Goal: Task Accomplishment & Management: Manage account settings

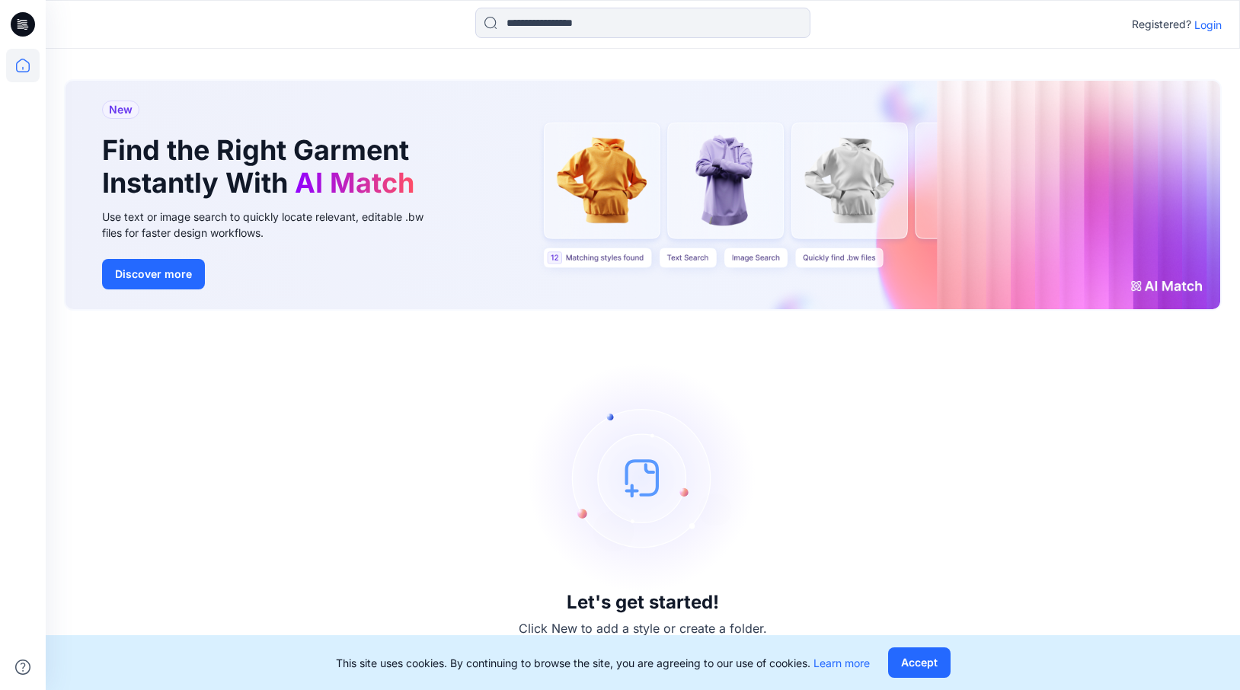
click at [1209, 24] on p "Login" at bounding box center [1207, 25] width 27 height 16
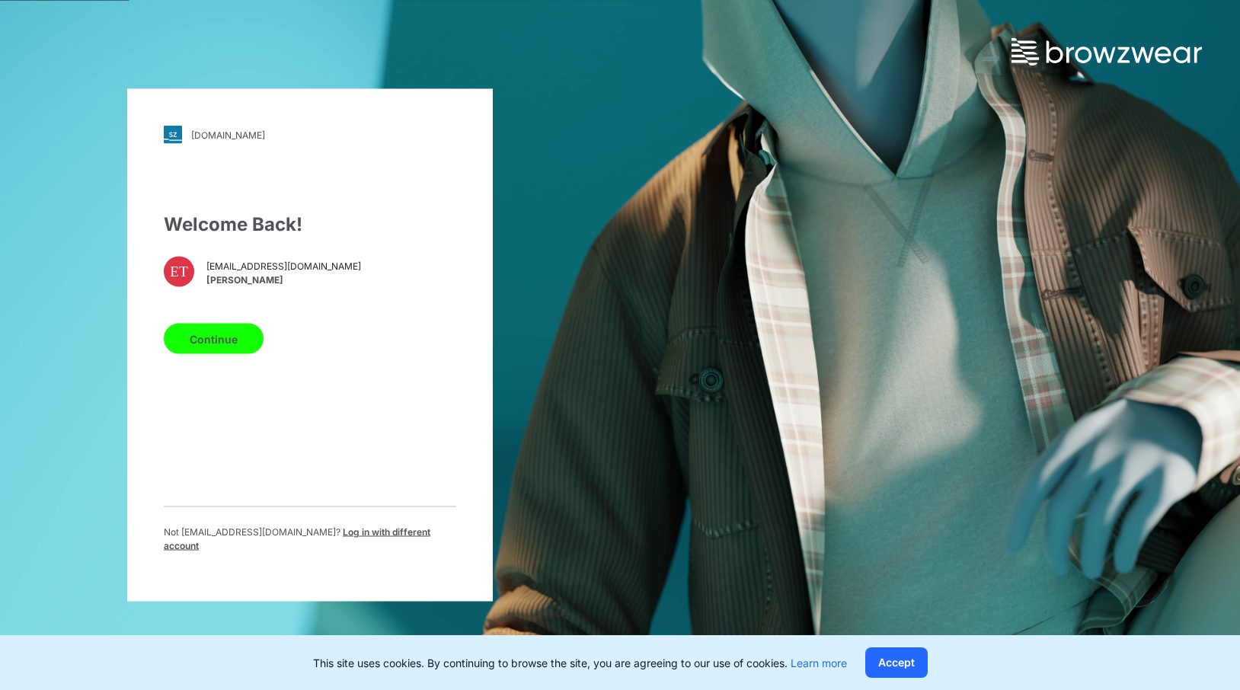
click at [234, 337] on button "Continue" at bounding box center [214, 339] width 100 height 30
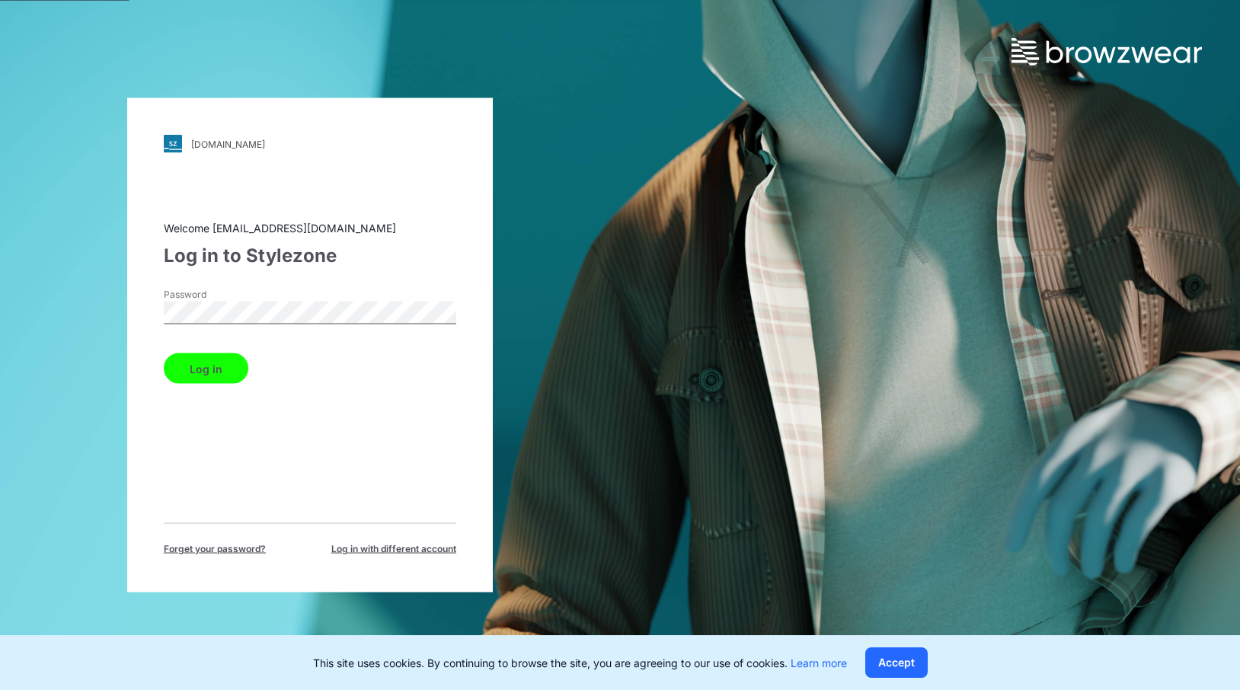
click at [228, 365] on button "Log in" at bounding box center [206, 368] width 85 height 30
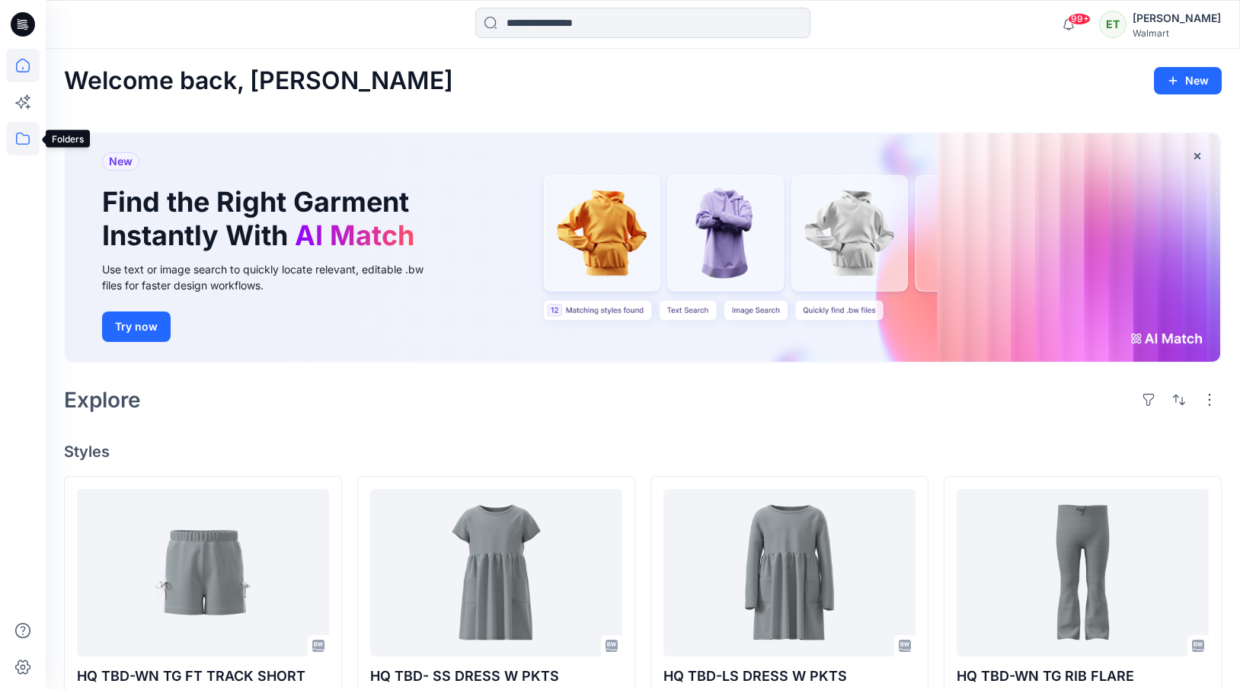
click at [31, 137] on icon at bounding box center [23, 139] width 34 height 34
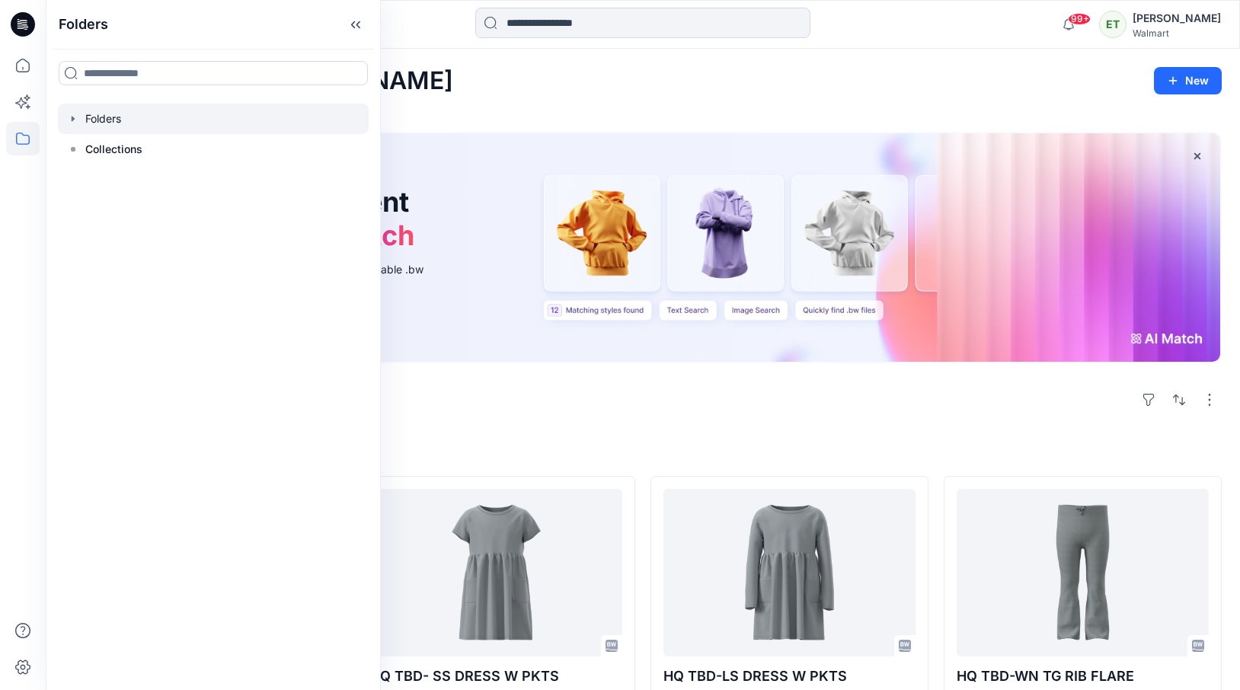
click at [131, 113] on div at bounding box center [213, 119] width 311 height 30
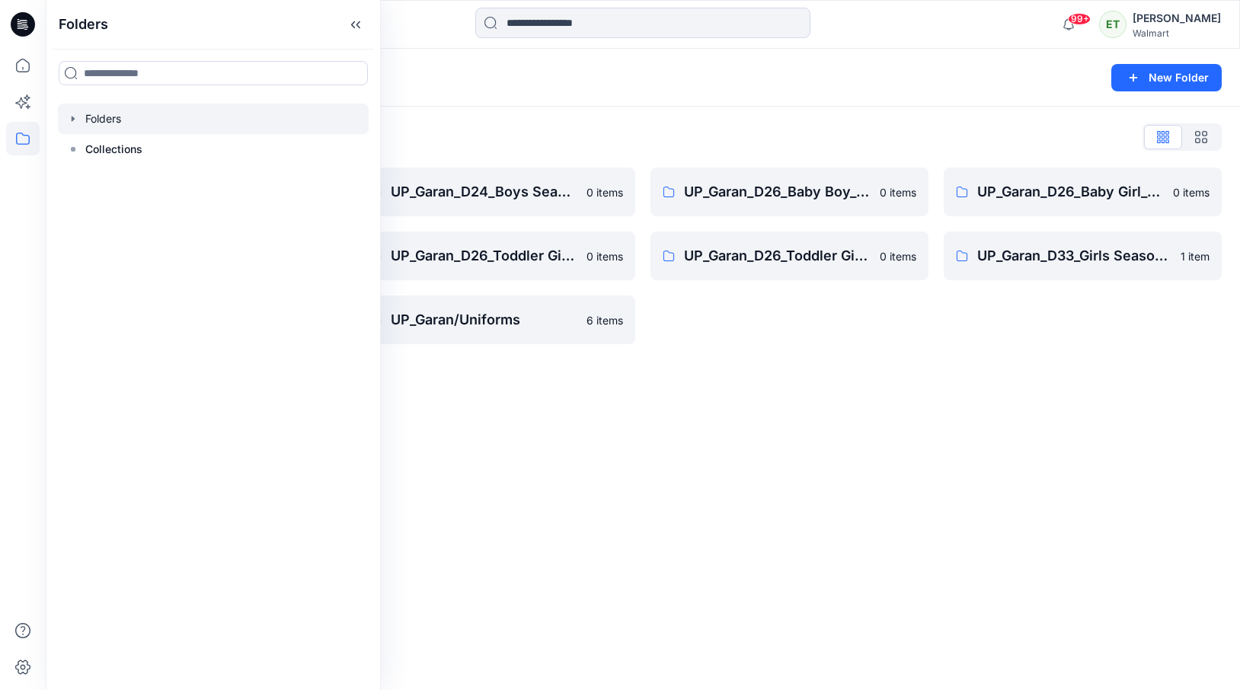
click at [698, 510] on div "Folders New Folder Folders List UP_Garan Littles 0 items UP_Garan_D26_Toddler B…" at bounding box center [643, 369] width 1194 height 641
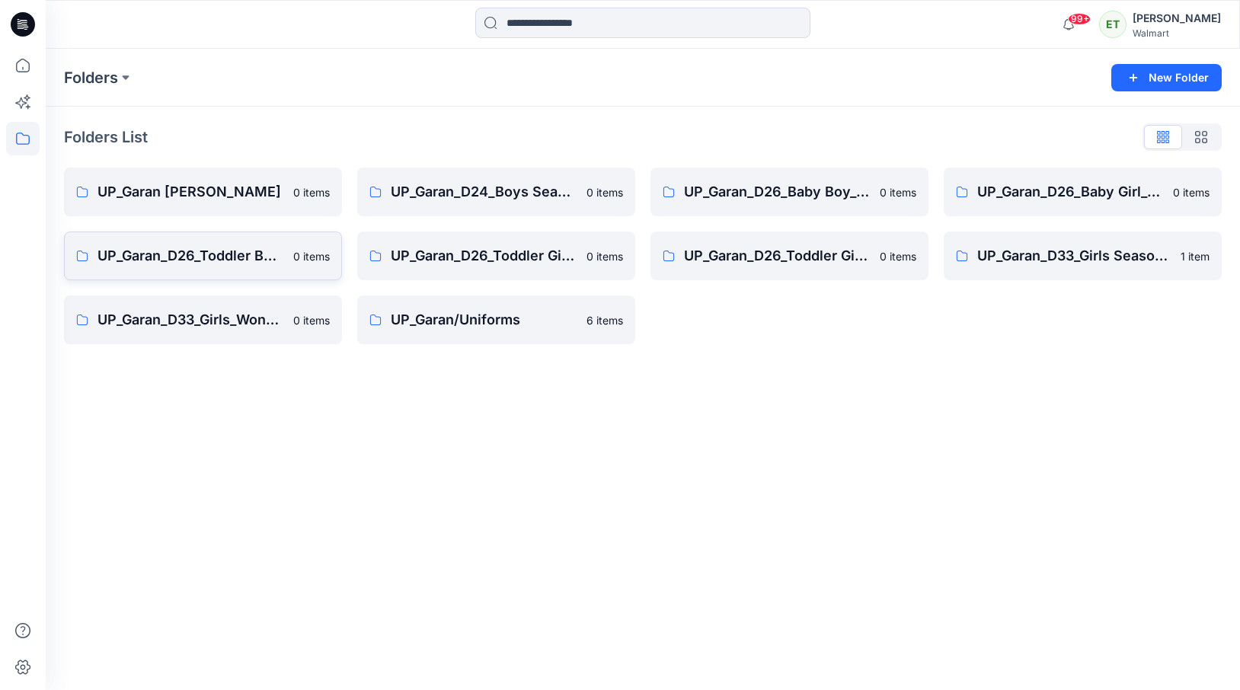
click at [221, 264] on p "UP_Garan_D26_Toddler Boy_Wonder_Nation" at bounding box center [190, 255] width 187 height 21
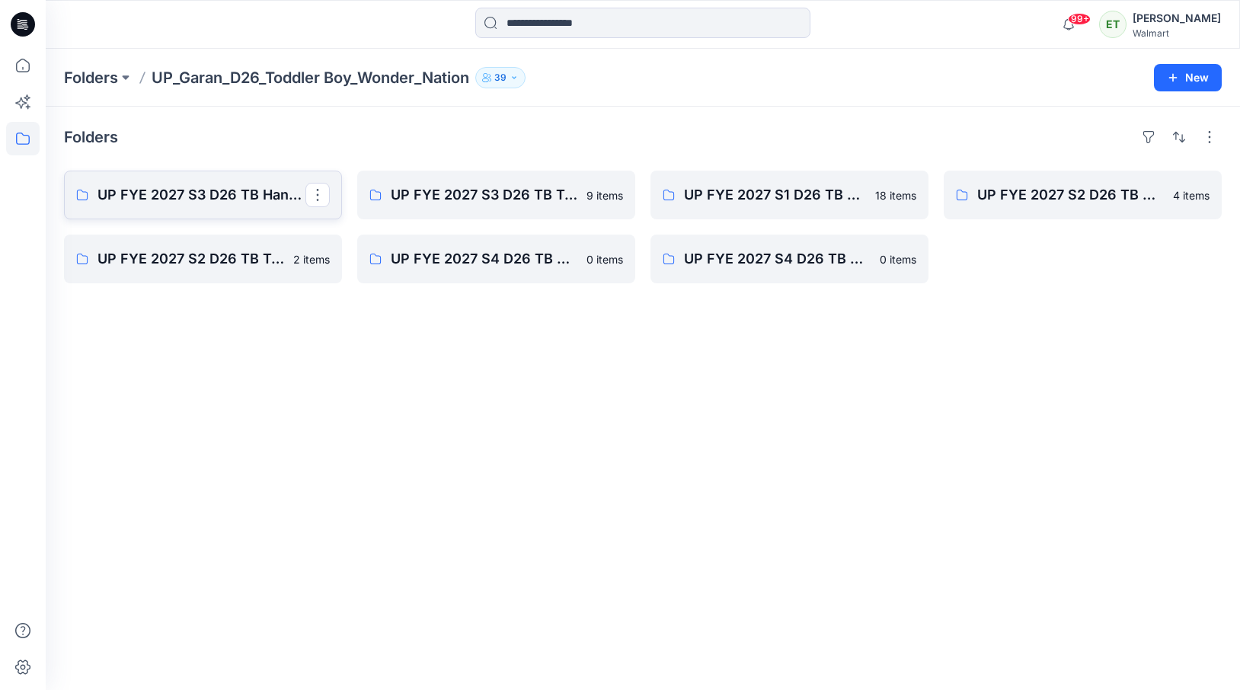
click at [215, 174] on link "UP FYE 2027 S3 D26 TB Hanging Garan" at bounding box center [203, 195] width 278 height 49
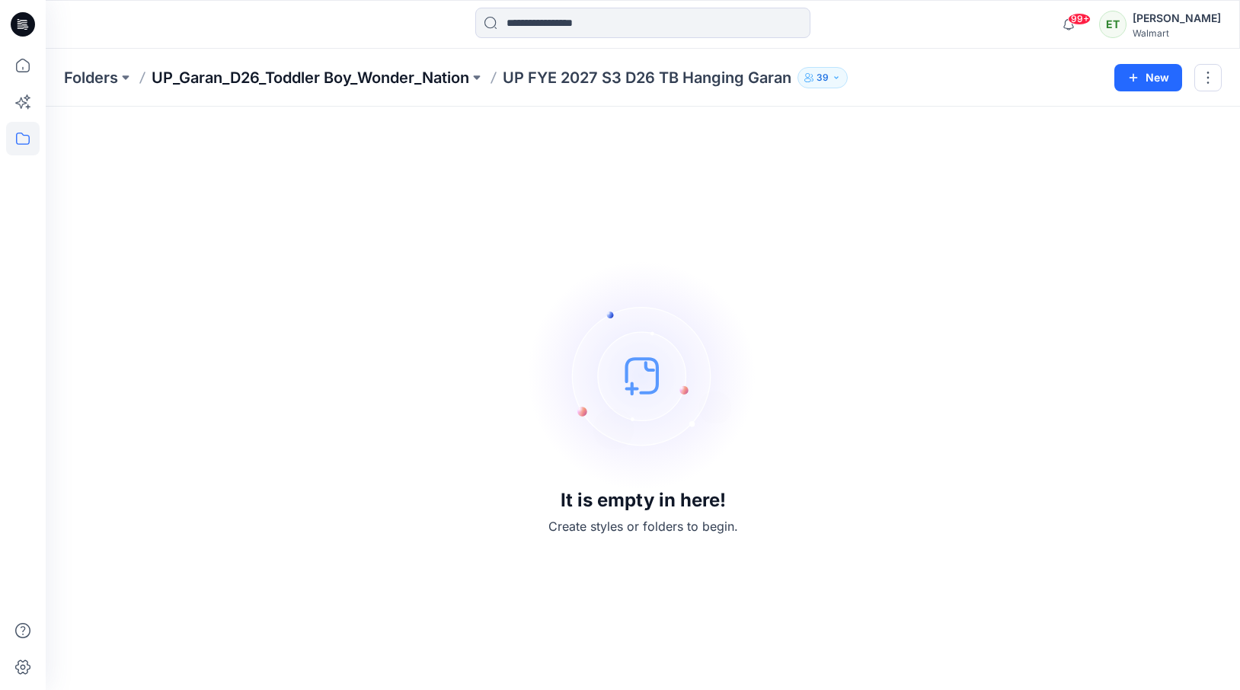
click at [399, 73] on p "UP_Garan_D26_Toddler Boy_Wonder_Nation" at bounding box center [311, 77] width 318 height 21
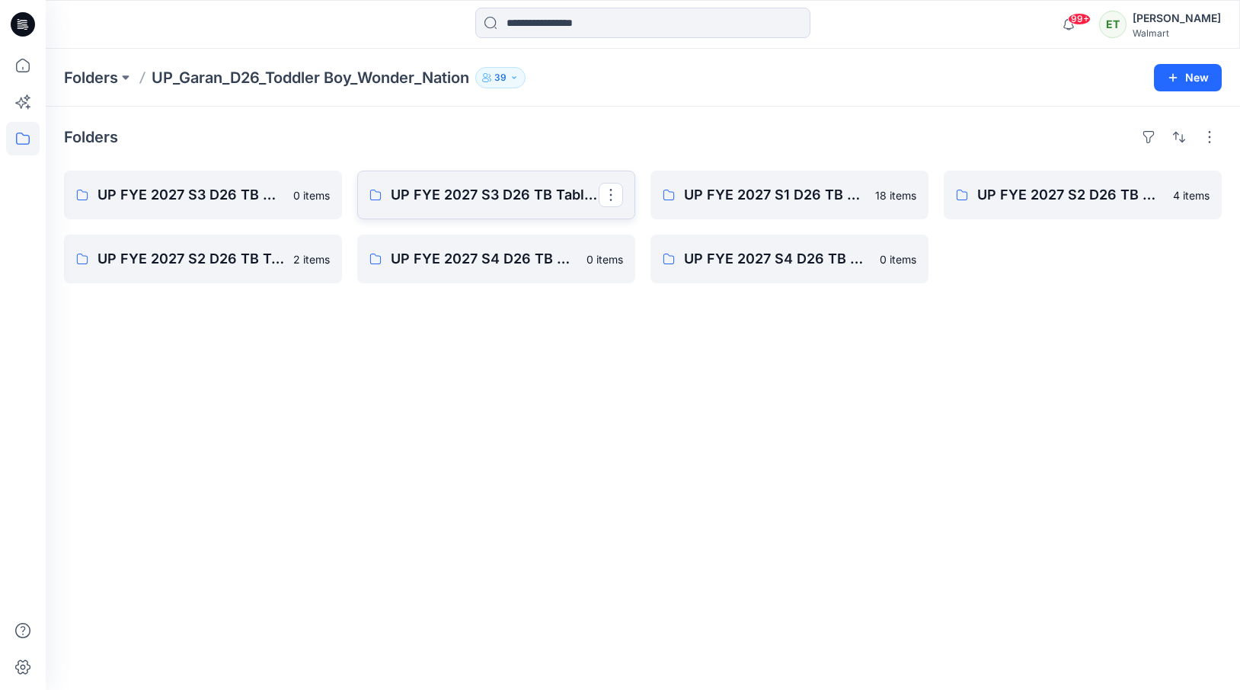
click at [489, 212] on link "UP FYE 2027 S3 D26 TB Table Garan" at bounding box center [496, 195] width 278 height 49
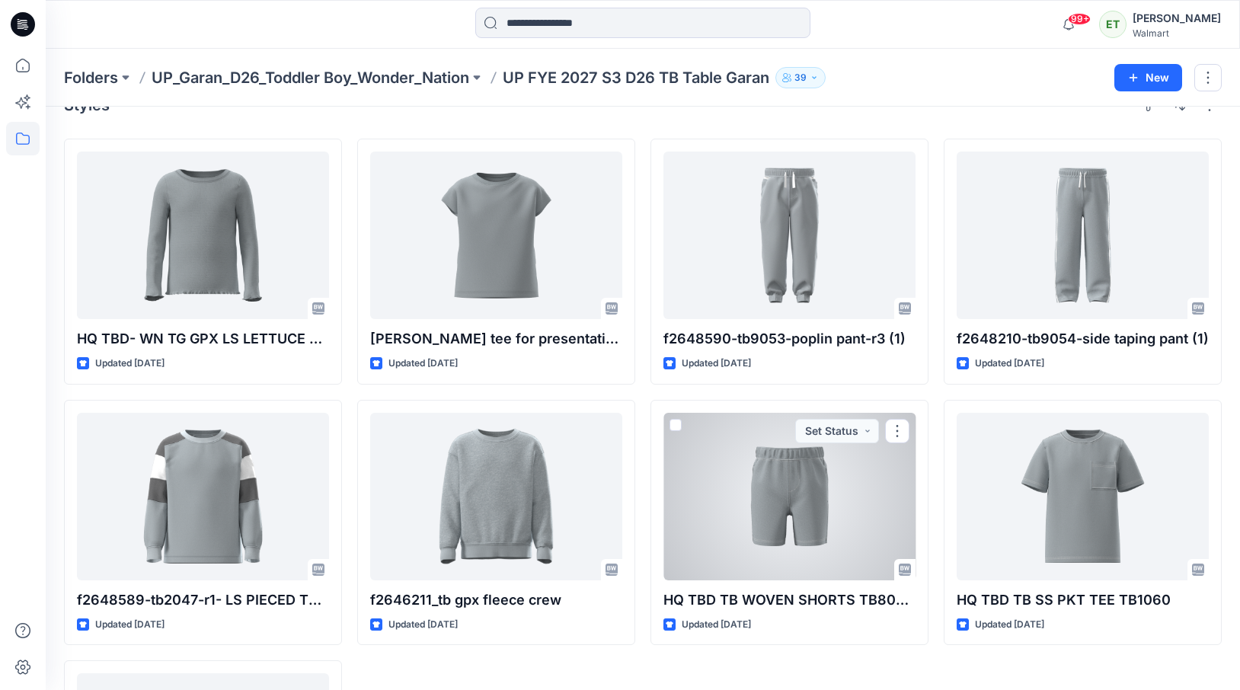
scroll to position [34, 0]
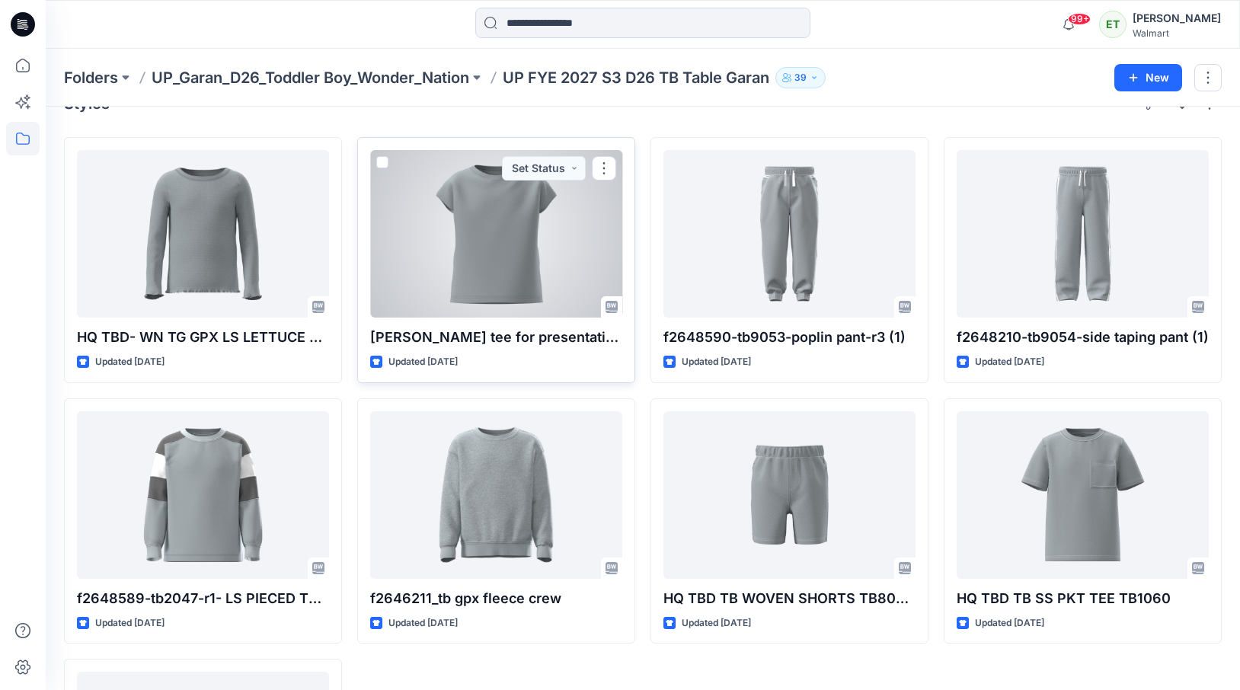
click at [555, 256] on div at bounding box center [496, 234] width 252 height 168
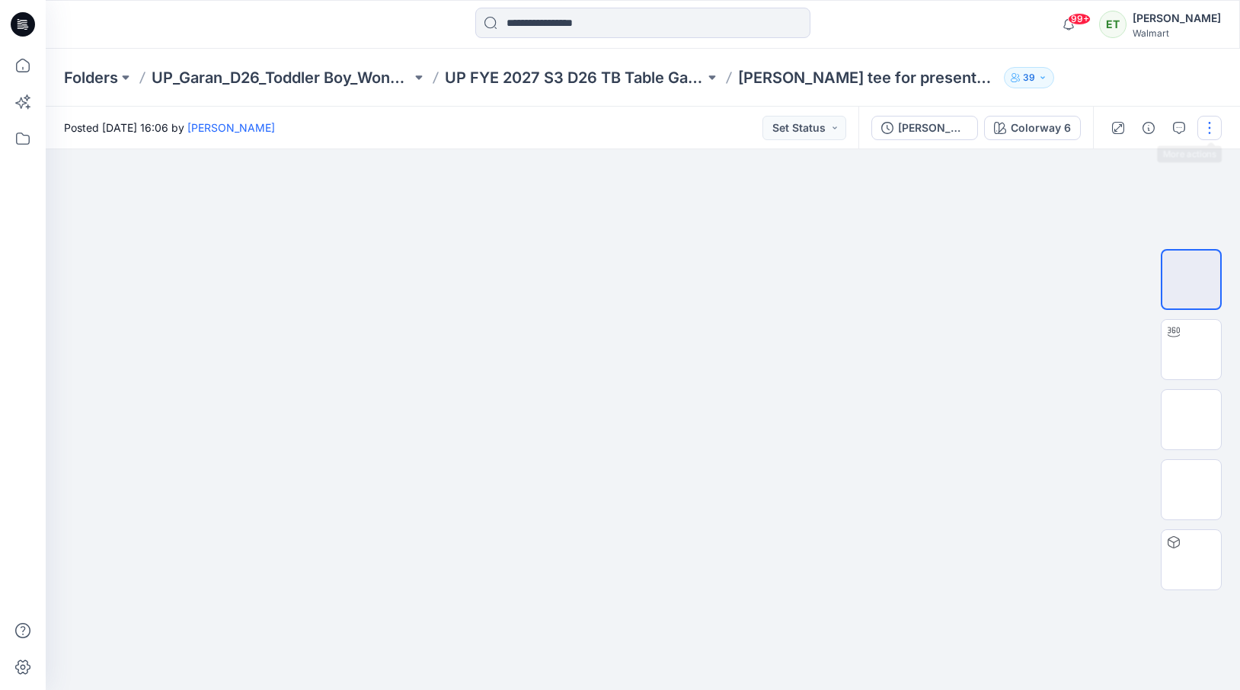
click at [1216, 120] on button "button" at bounding box center [1209, 128] width 24 height 24
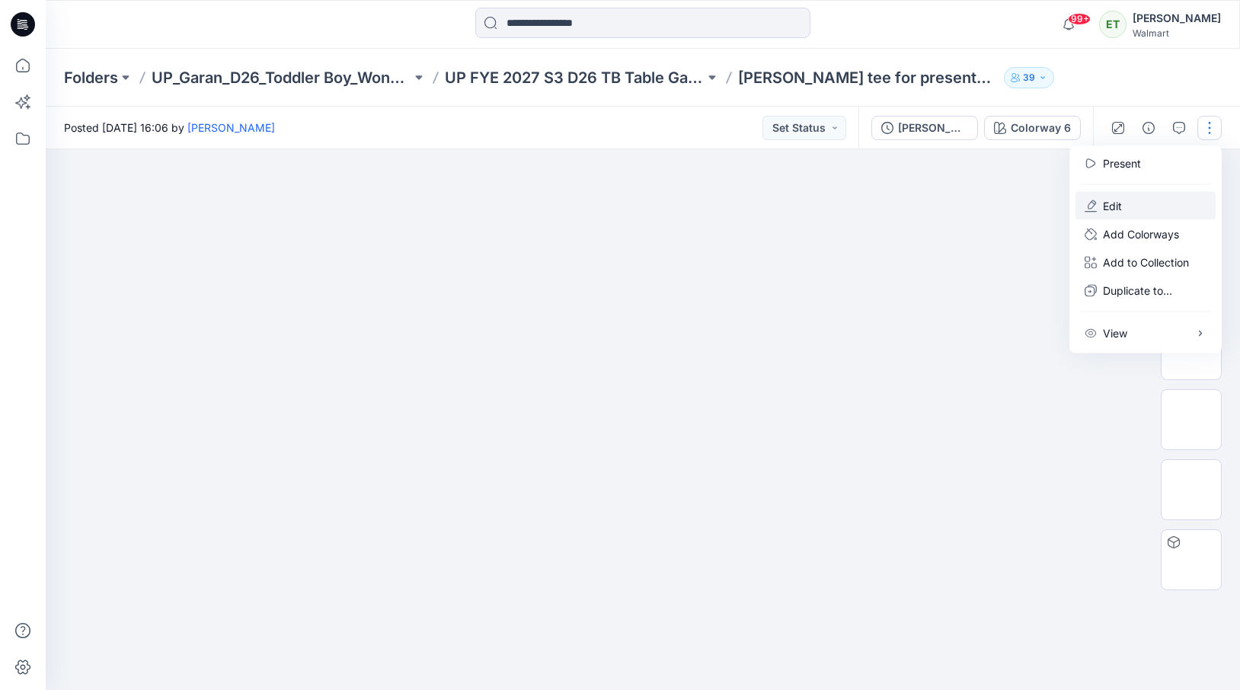
click at [1131, 204] on button "Edit" at bounding box center [1145, 206] width 140 height 28
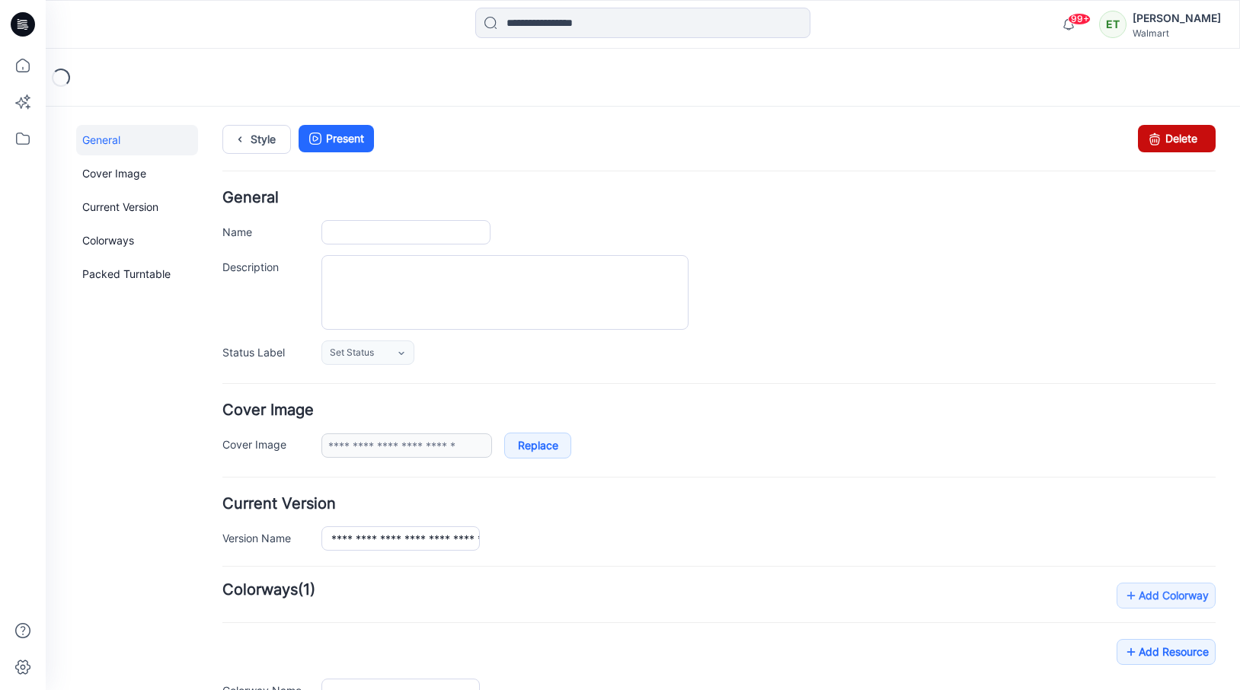
type input "**********"
click at [1177, 127] on link "Delete" at bounding box center [1177, 138] width 78 height 27
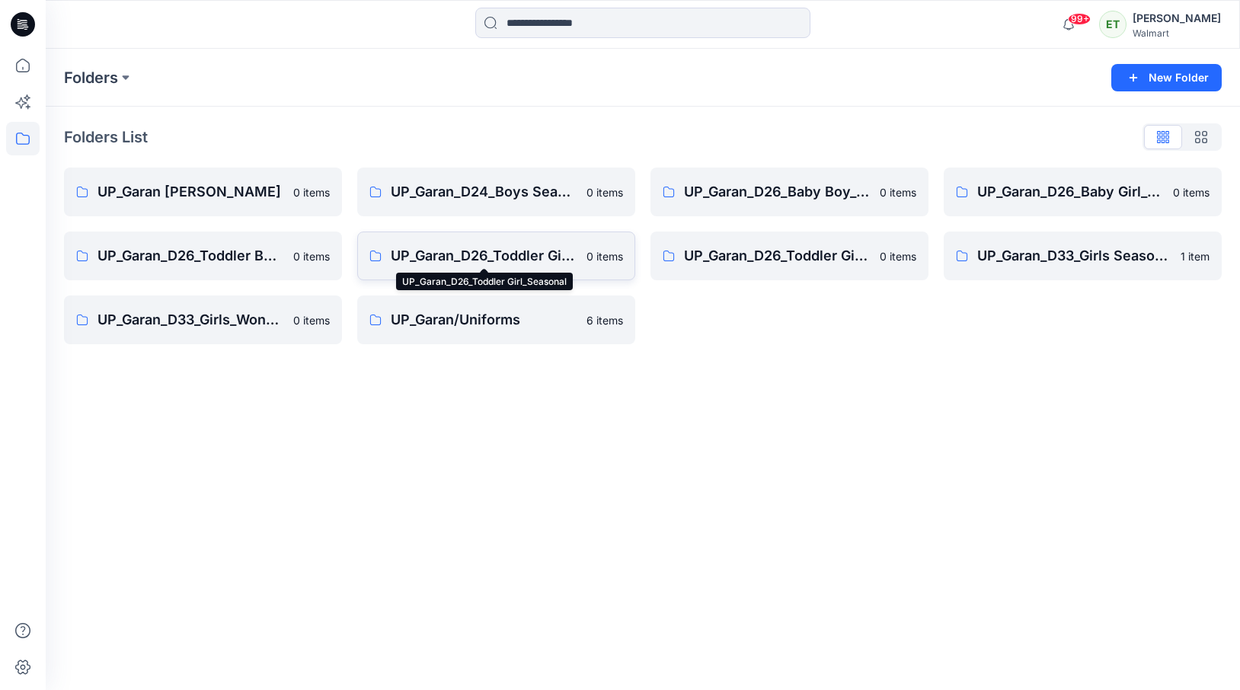
click at [489, 260] on p "UP_Garan_D26_Toddler Girl_Seasonal" at bounding box center [484, 255] width 187 height 21
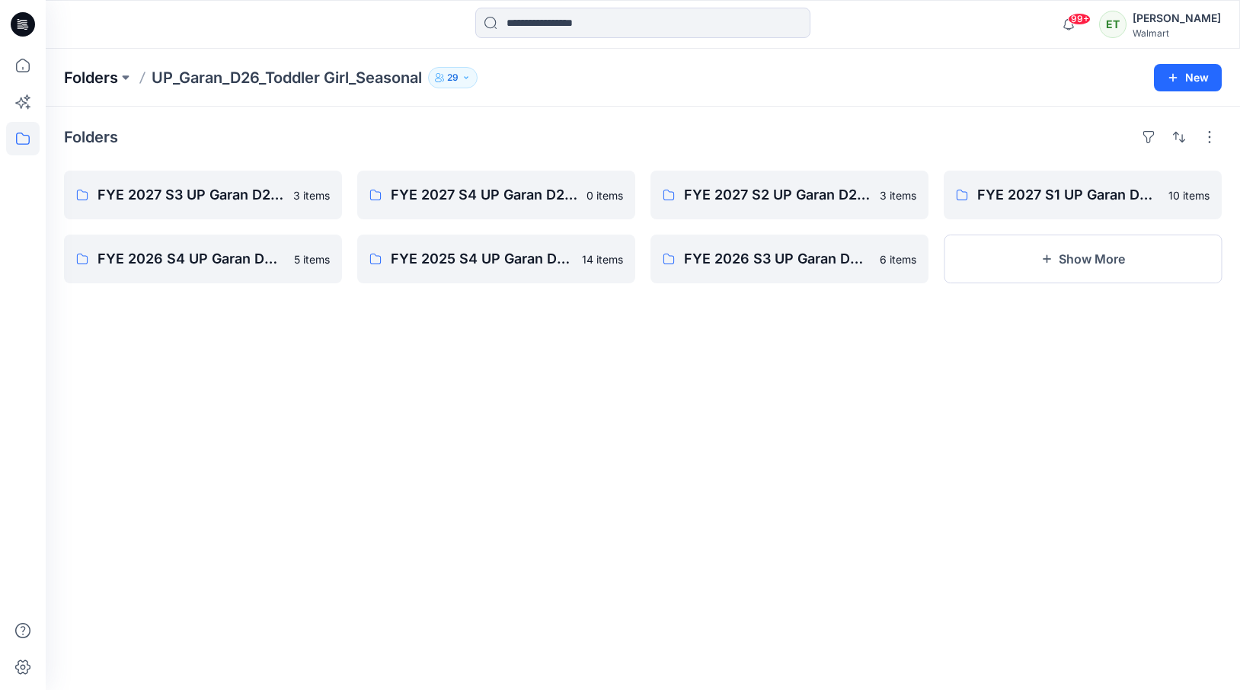
click at [103, 79] on p "Folders" at bounding box center [91, 77] width 54 height 21
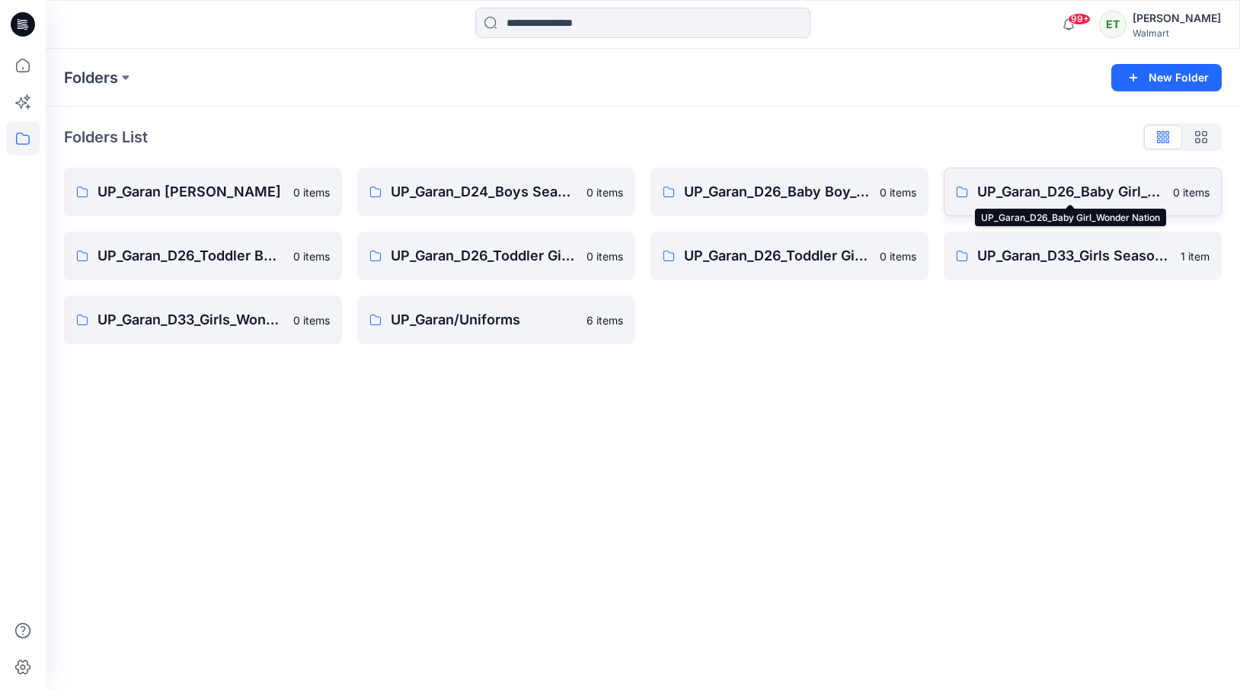
click at [1123, 199] on p "UP_Garan_D26_Baby Girl_Wonder Nation" at bounding box center [1070, 191] width 187 height 21
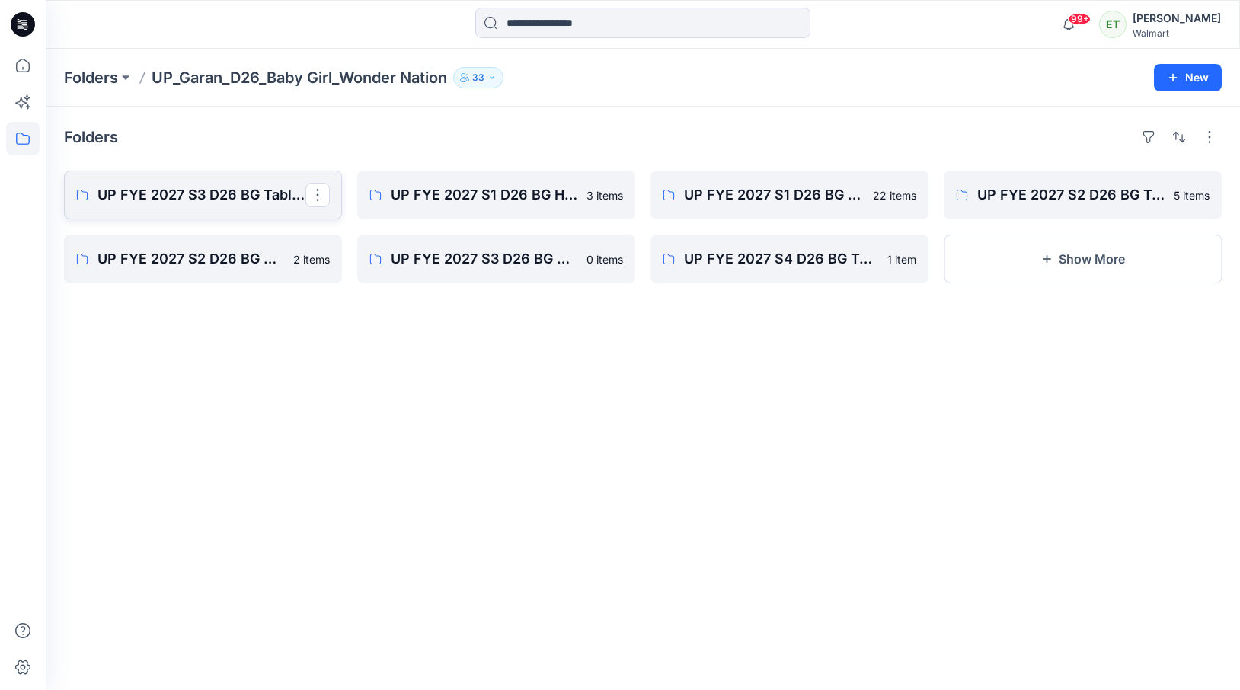
click at [208, 202] on p "UP FYE 2027 S3 D26 BG Table Garan" at bounding box center [201, 194] width 208 height 21
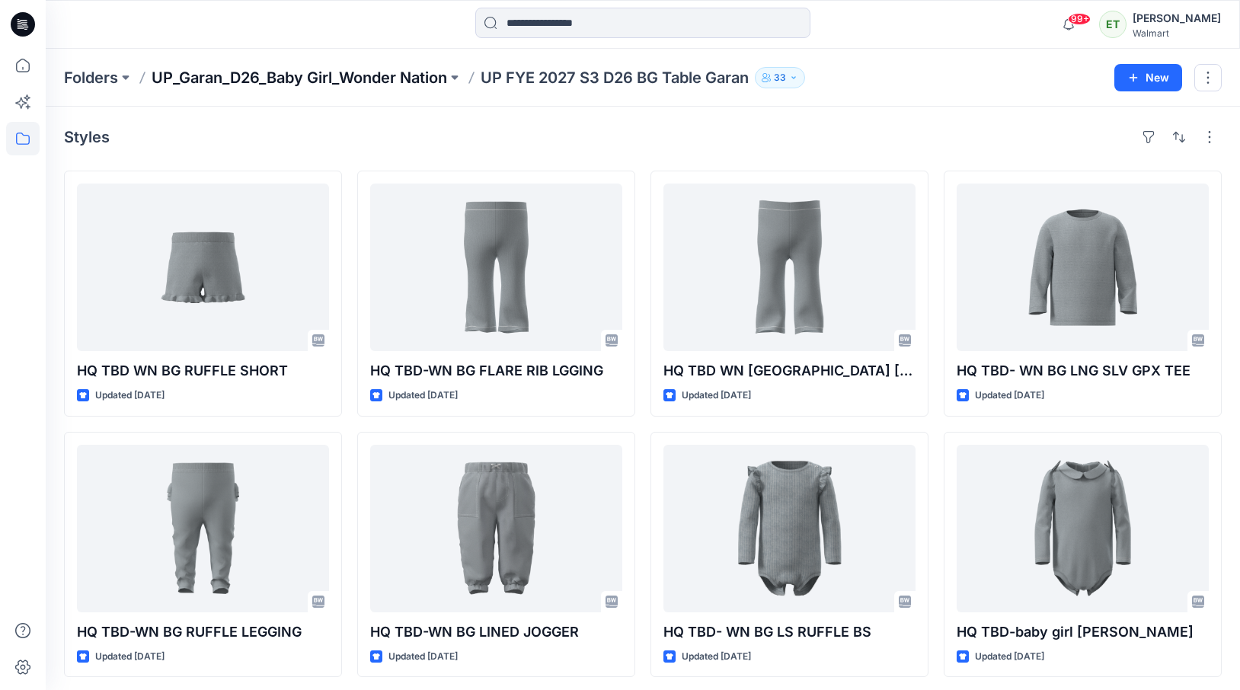
click at [369, 79] on p "UP_Garan_D26_Baby Girl_Wonder Nation" at bounding box center [300, 77] width 296 height 21
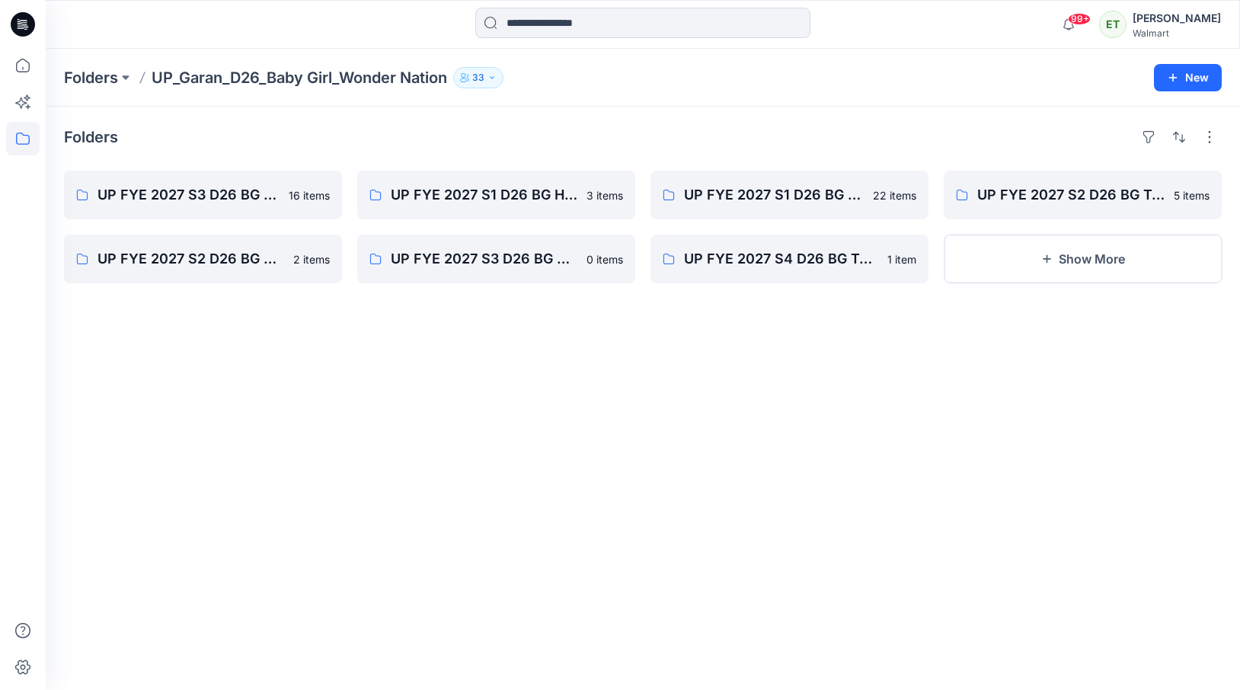
click at [272, 141] on div "Folders" at bounding box center [643, 137] width 1158 height 24
click at [104, 85] on p "Folders" at bounding box center [91, 77] width 54 height 21
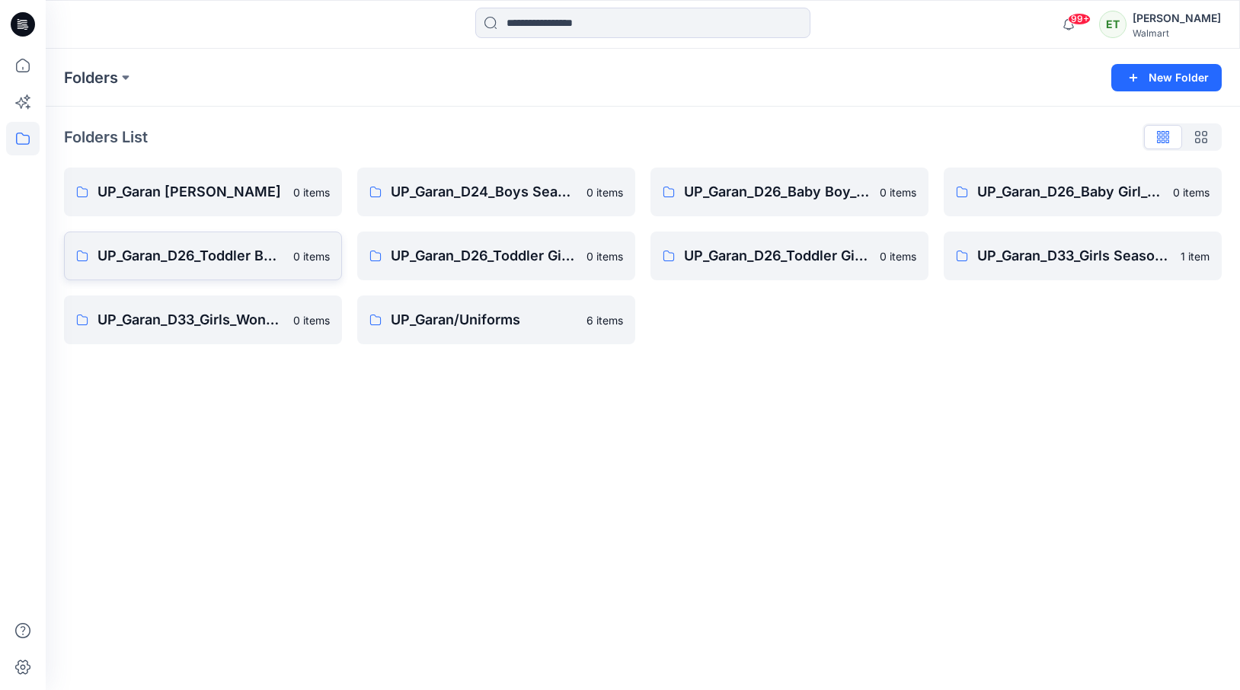
click at [245, 264] on p "UP_Garan_D26_Toddler Boy_Wonder_Nation" at bounding box center [190, 255] width 187 height 21
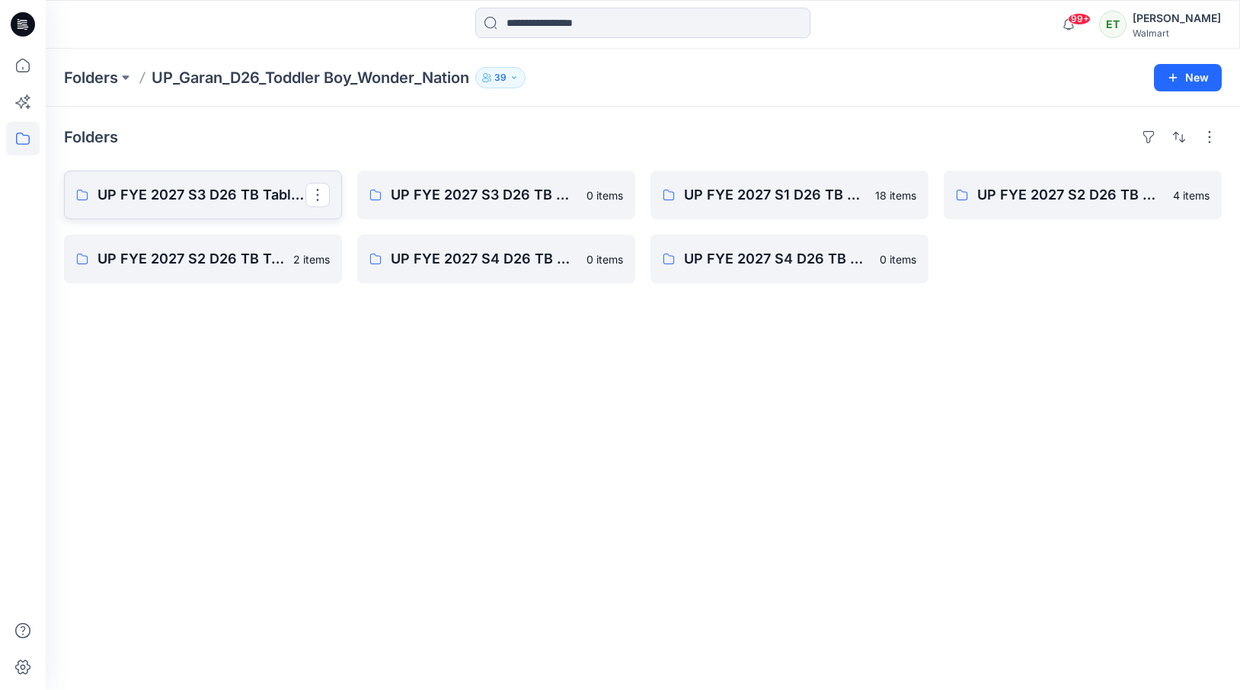
click at [155, 199] on p "UP FYE 2027 S3 D26 TB Table Garan" at bounding box center [201, 194] width 208 height 21
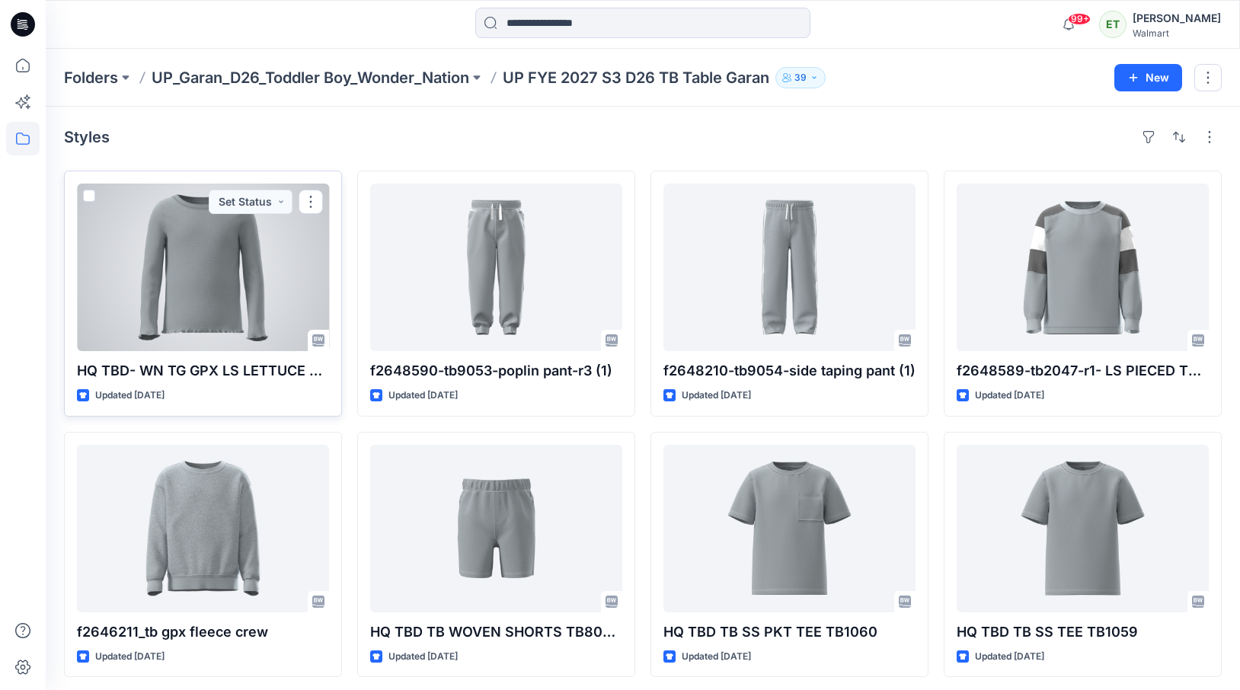
click at [281, 289] on div at bounding box center [203, 268] width 252 height 168
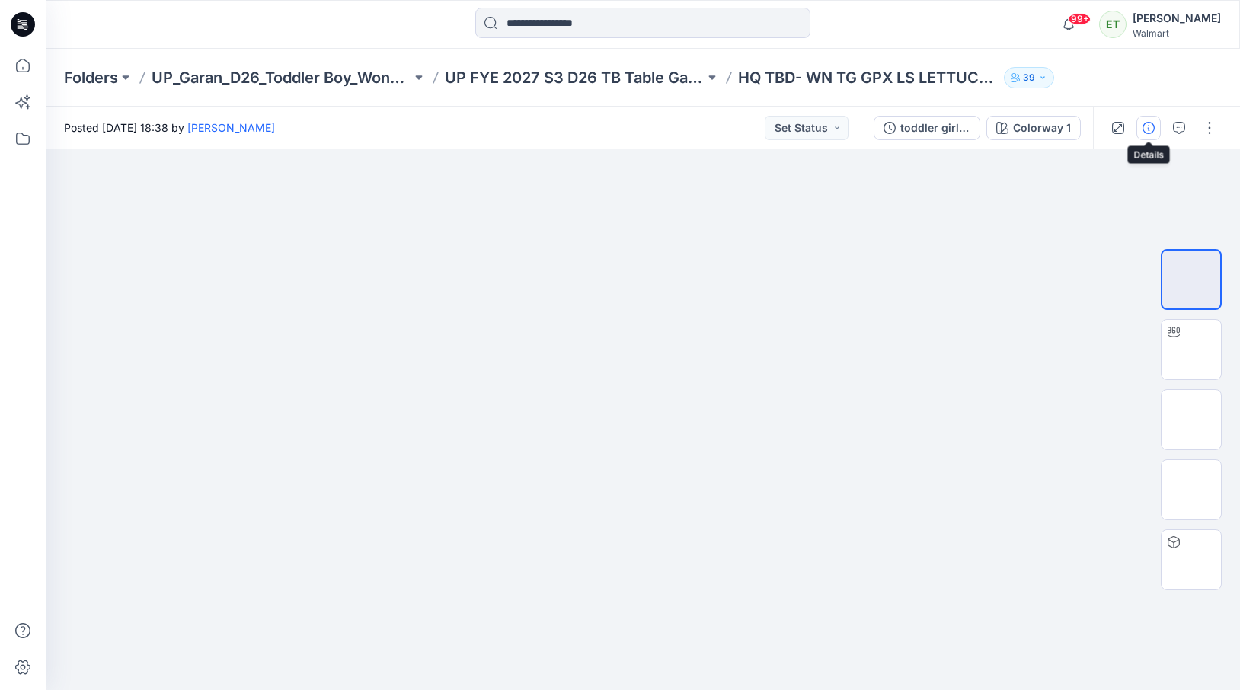
click at [1149, 126] on icon "button" at bounding box center [1148, 128] width 12 height 12
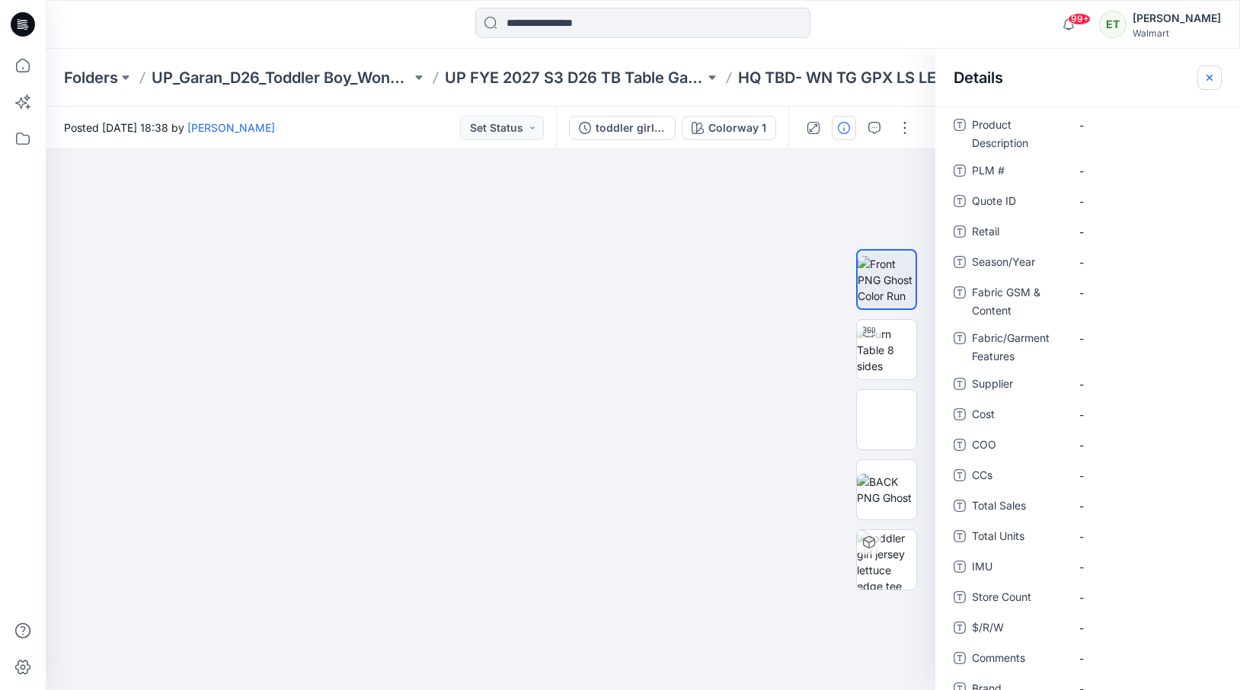
click at [1209, 79] on icon "button" at bounding box center [1209, 78] width 12 height 12
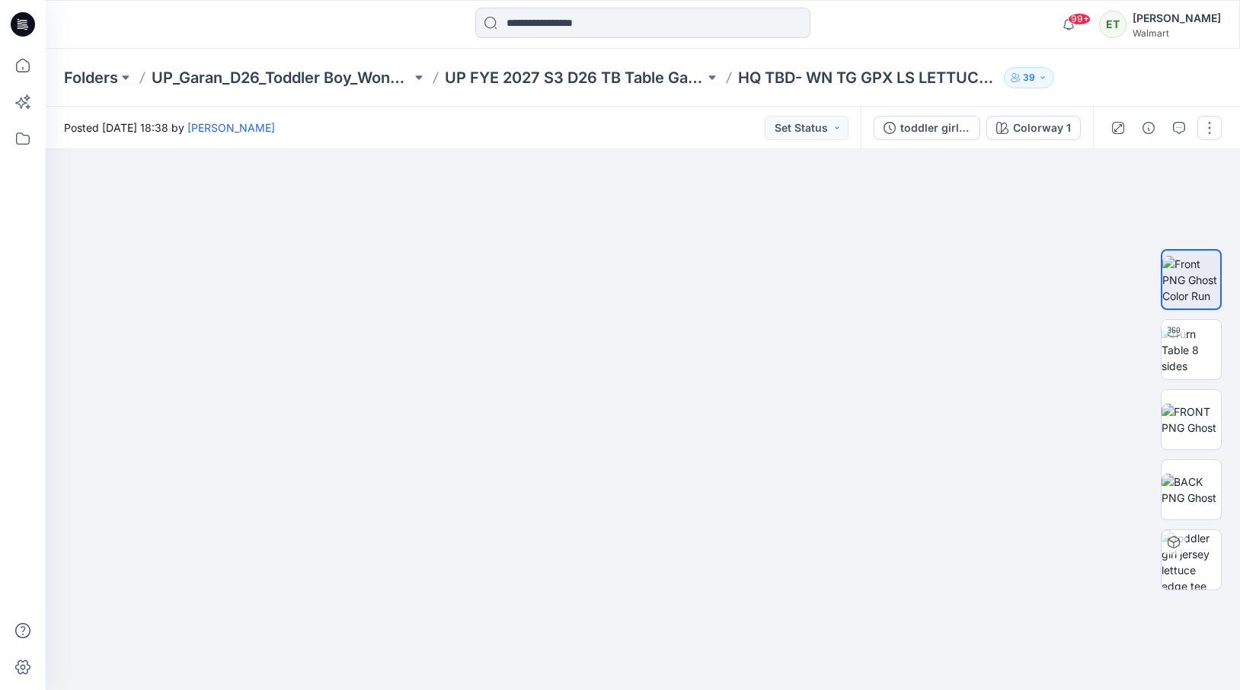
click at [1205, 120] on button "button" at bounding box center [1209, 128] width 24 height 24
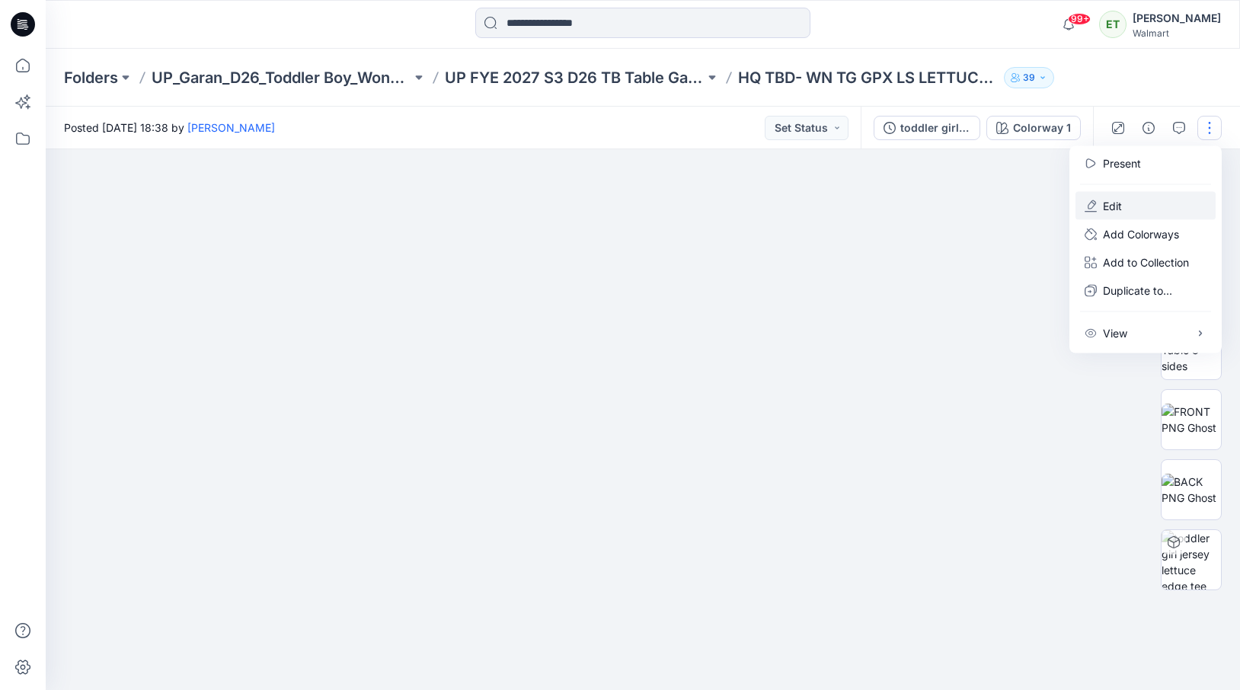
click at [1158, 202] on button "Edit" at bounding box center [1145, 206] width 140 height 28
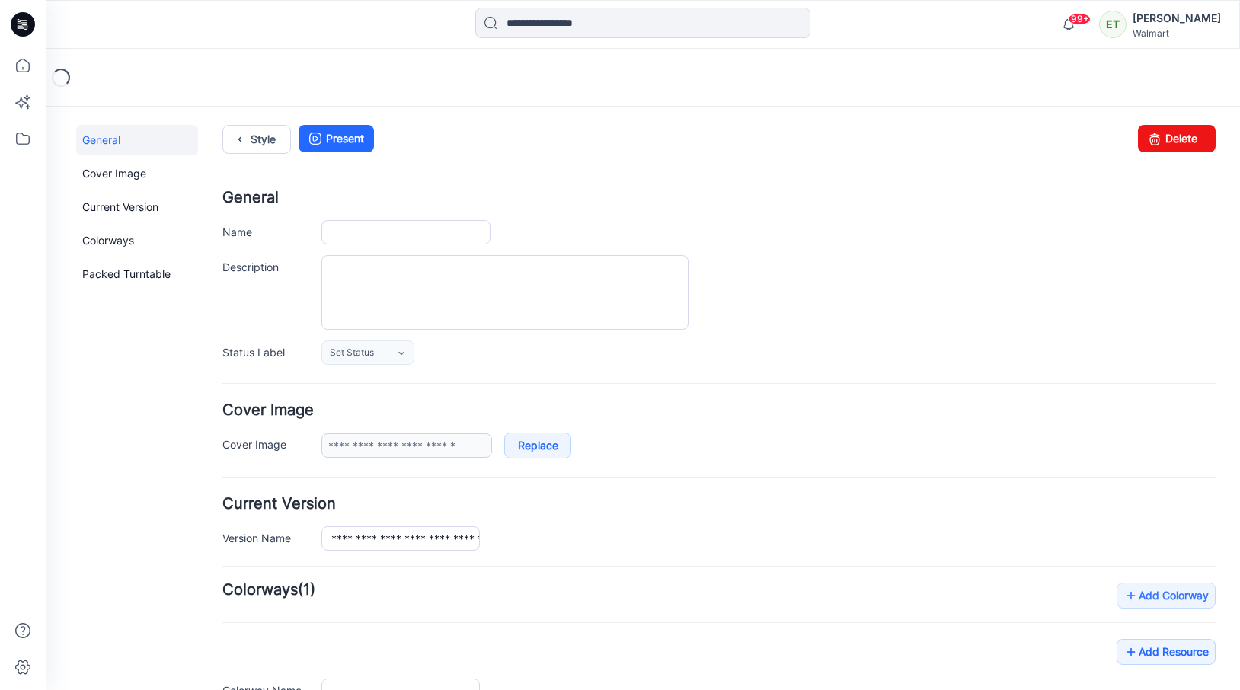
type input "**********"
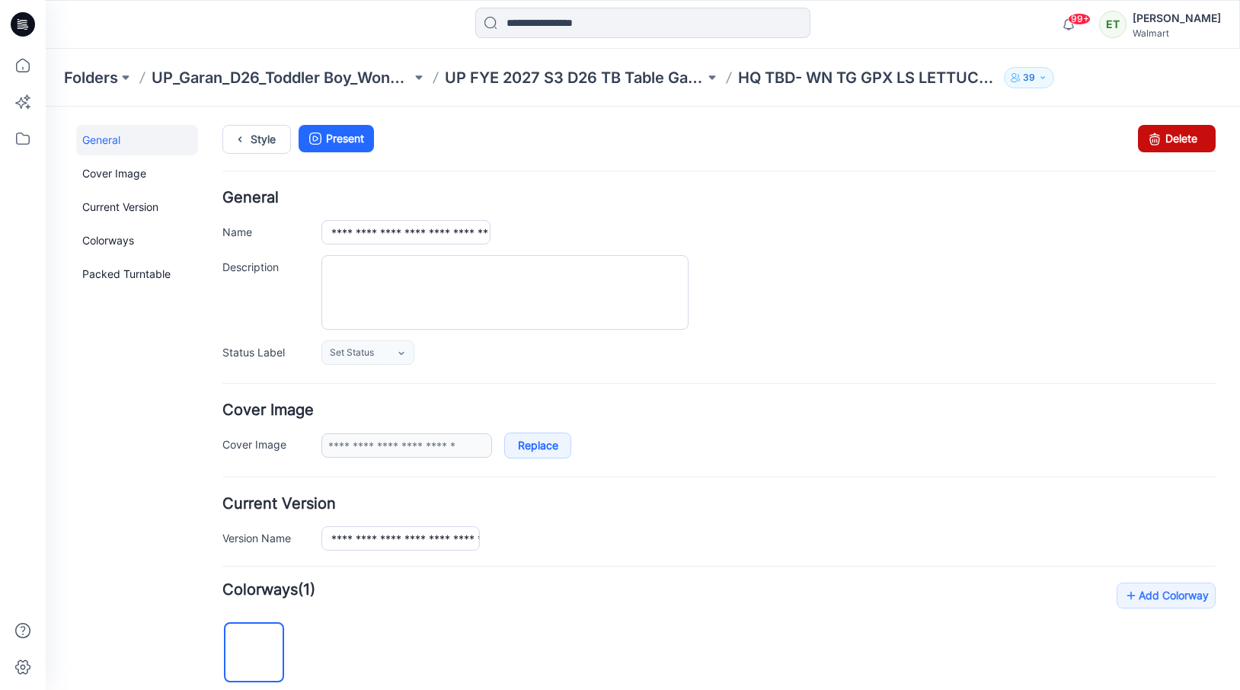
click at [1155, 130] on icon at bounding box center [1154, 138] width 21 height 27
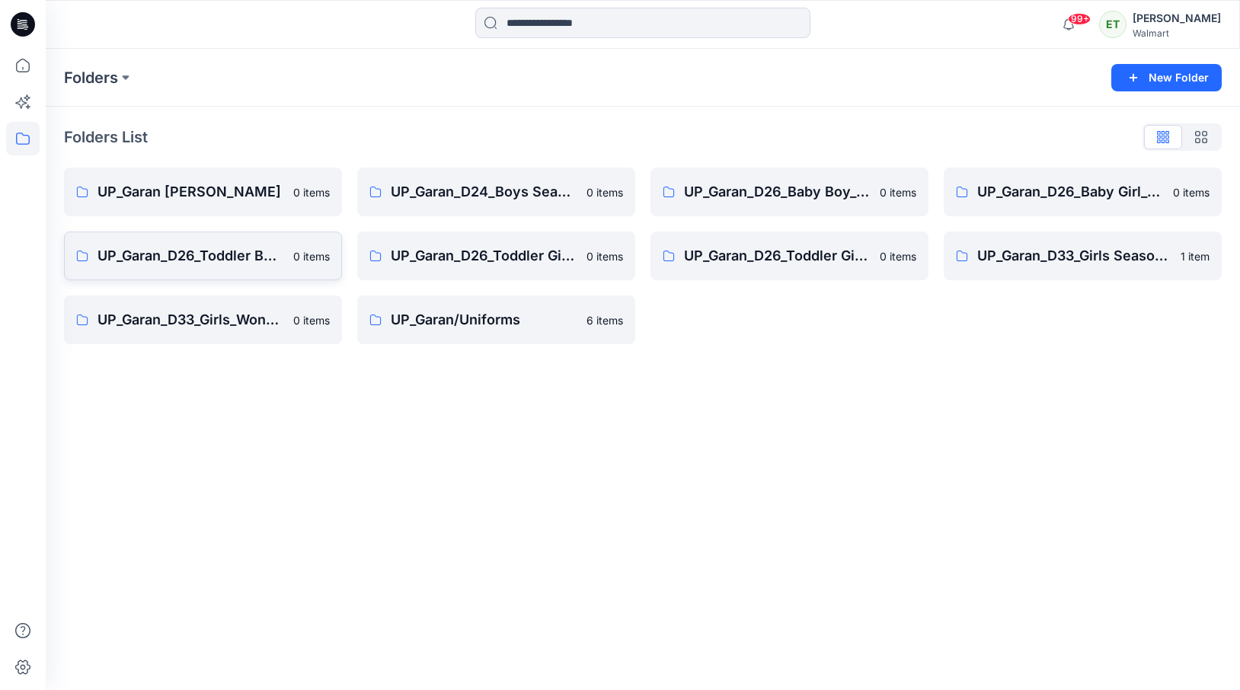
click at [232, 251] on p "UP_Garan_D26_Toddler Boy_Wonder_Nation" at bounding box center [190, 255] width 187 height 21
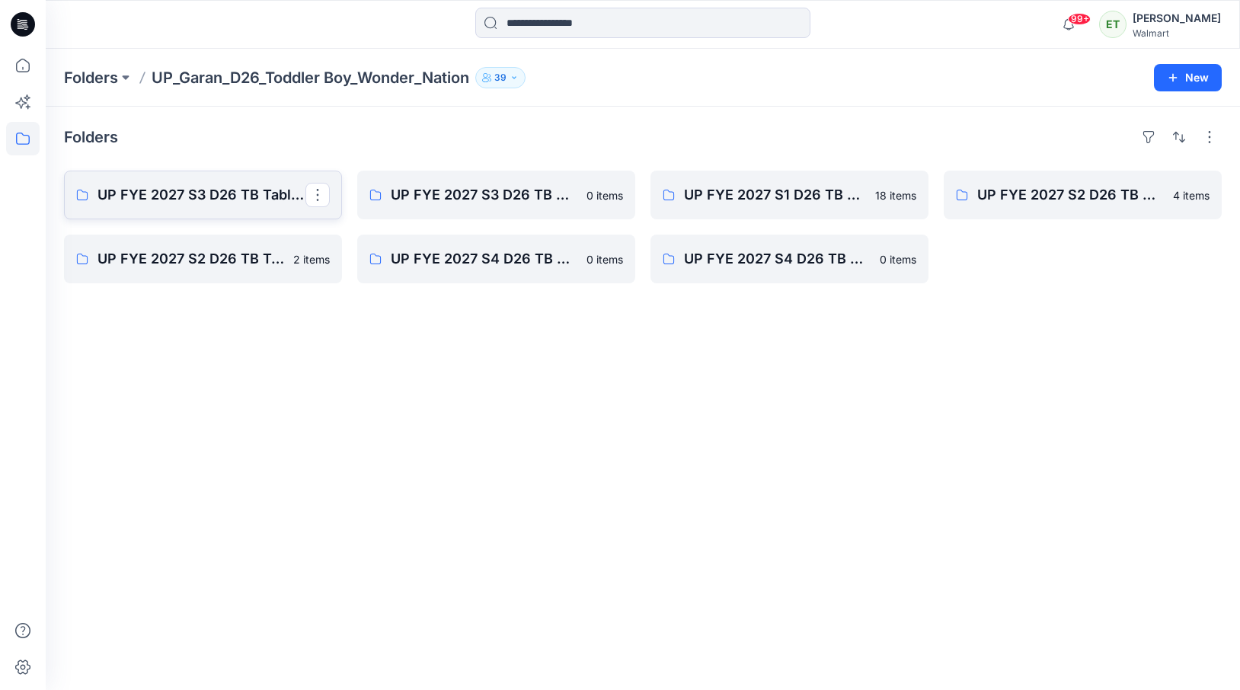
click at [228, 207] on link "UP FYE 2027 S3 D26 TB Table Garan" at bounding box center [203, 195] width 278 height 49
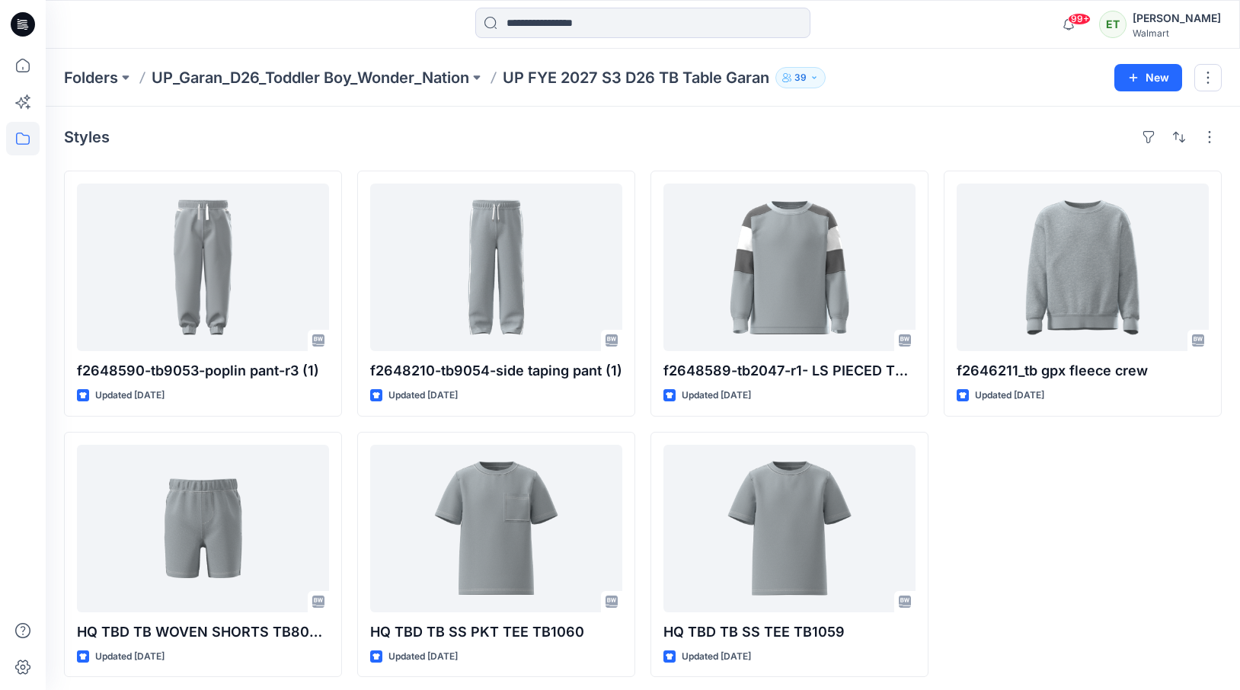
scroll to position [5, 0]
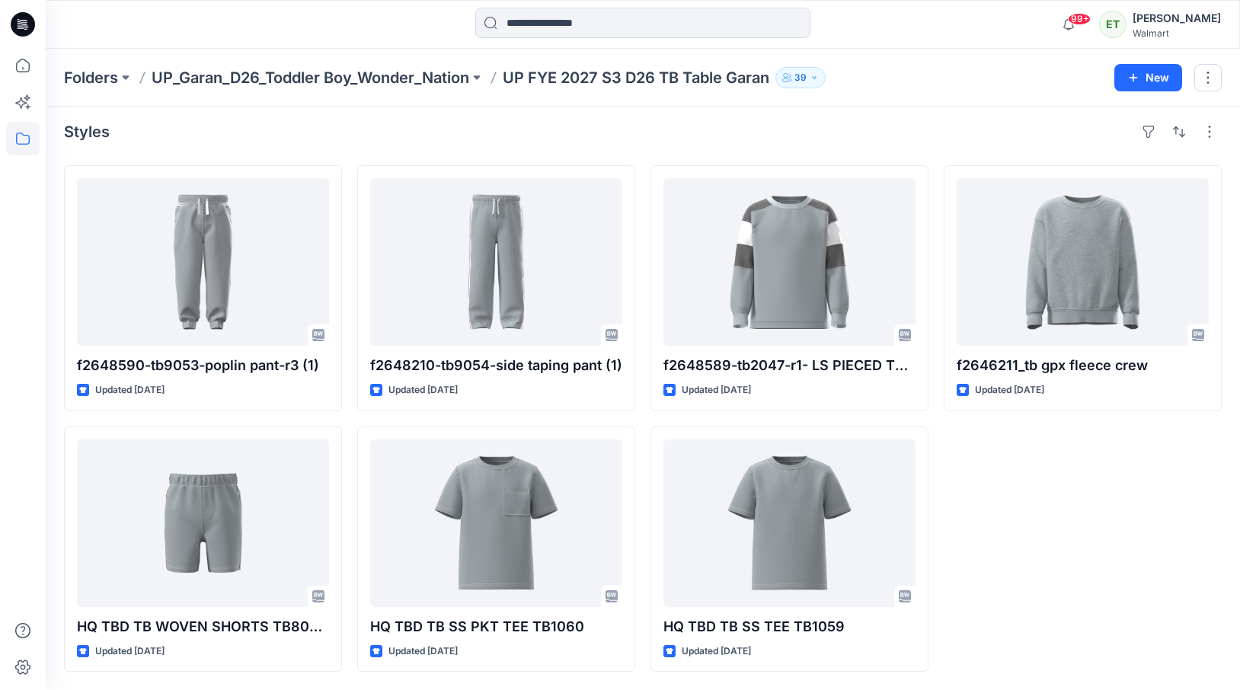
click at [1008, 580] on div "f2646211_tb gpx fleece crew Updated 6 days ago" at bounding box center [1083, 418] width 278 height 506
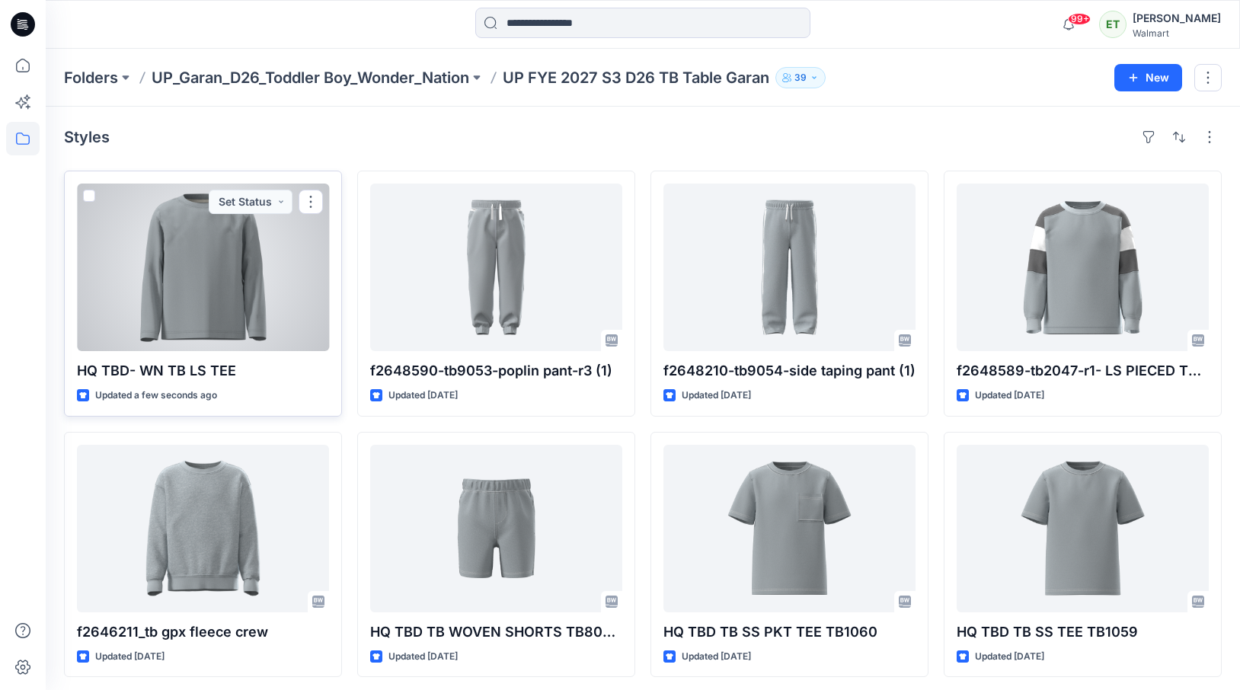
click at [259, 263] on div at bounding box center [203, 268] width 252 height 168
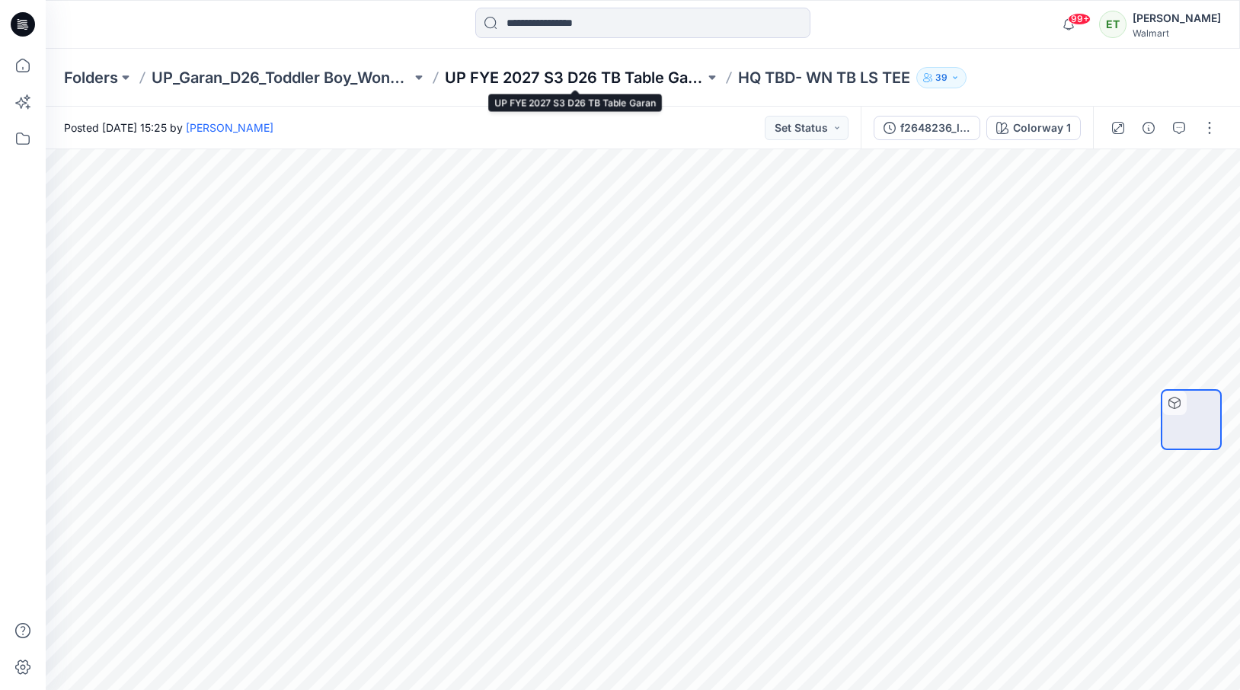
click at [575, 81] on p "UP FYE 2027 S3 D26 TB Table Garan" at bounding box center [575, 77] width 260 height 21
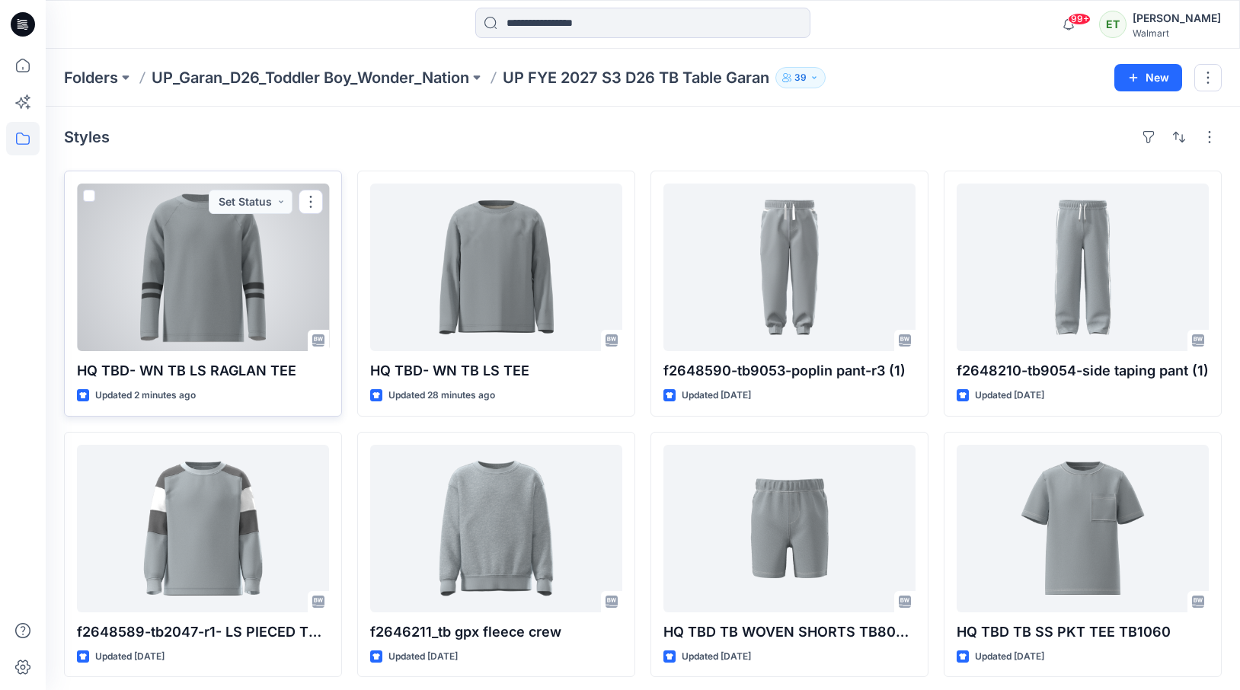
click at [222, 326] on div at bounding box center [203, 268] width 252 height 168
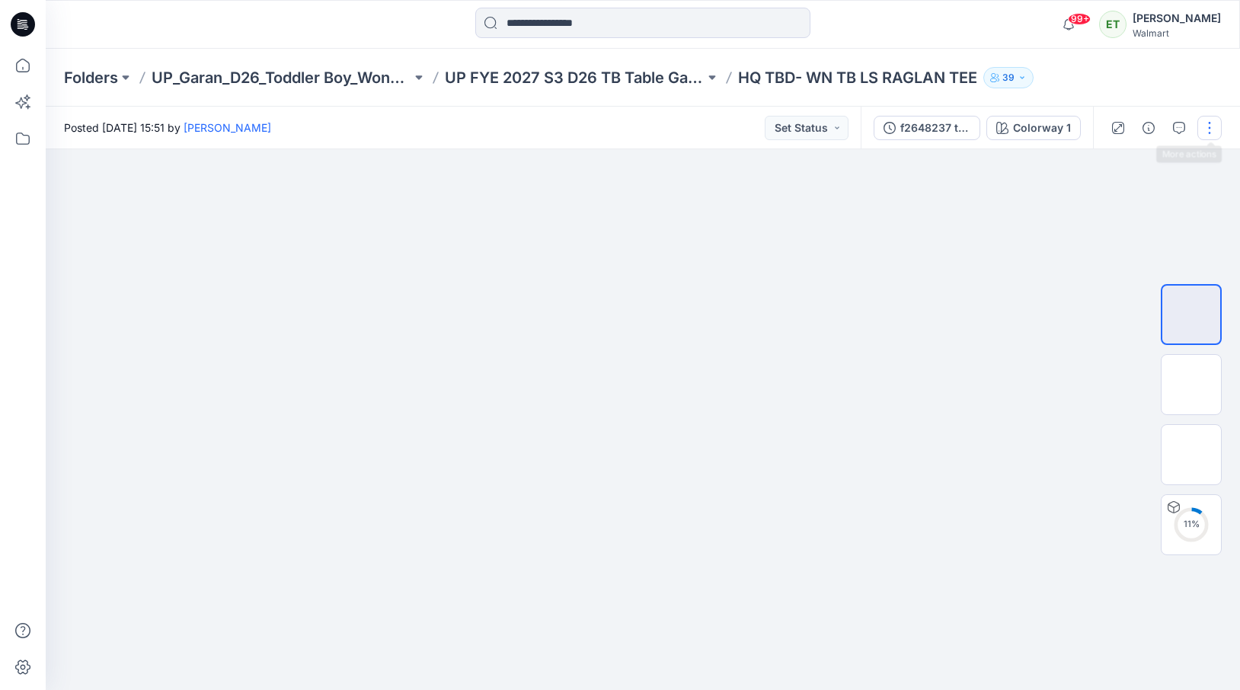
click at [1212, 128] on button "button" at bounding box center [1209, 128] width 24 height 24
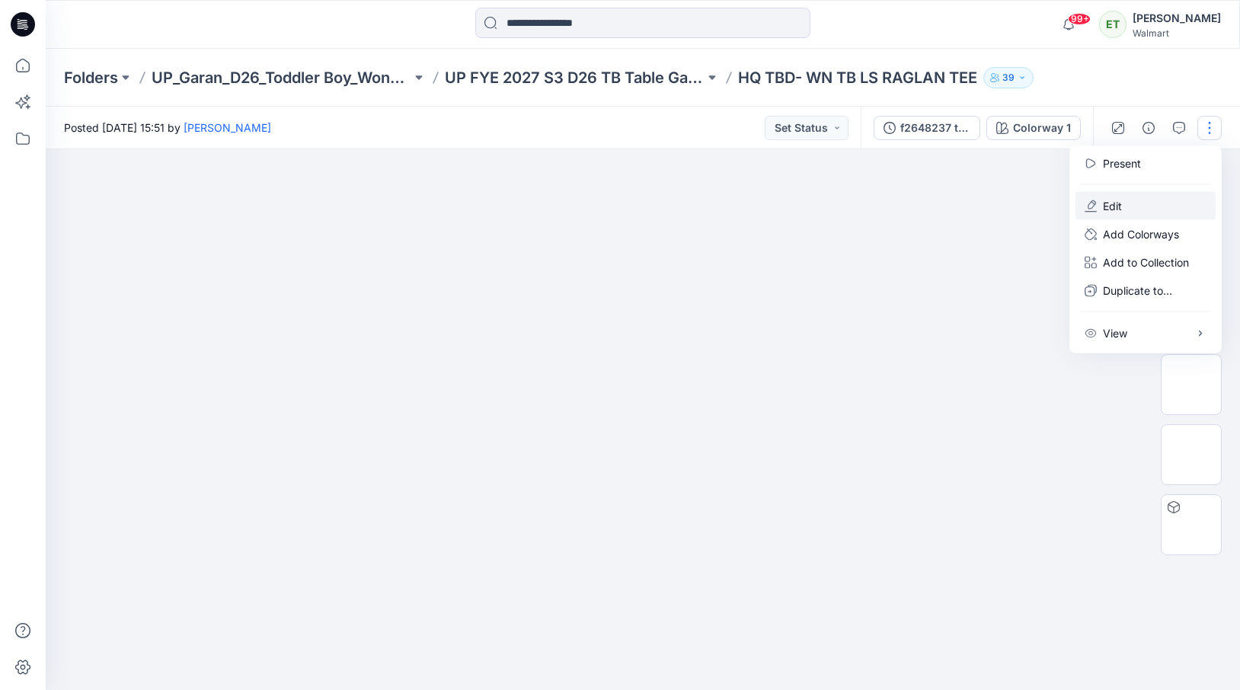
click at [1152, 203] on button "Edit" at bounding box center [1145, 206] width 140 height 28
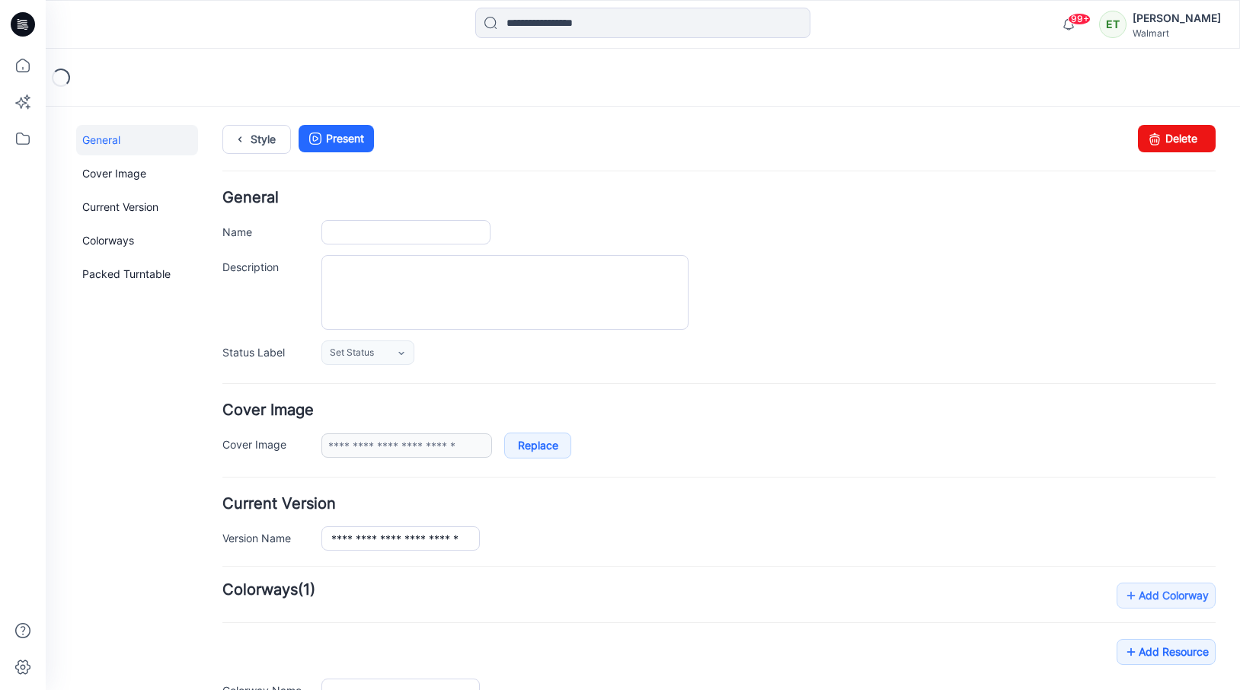
type input "**********"
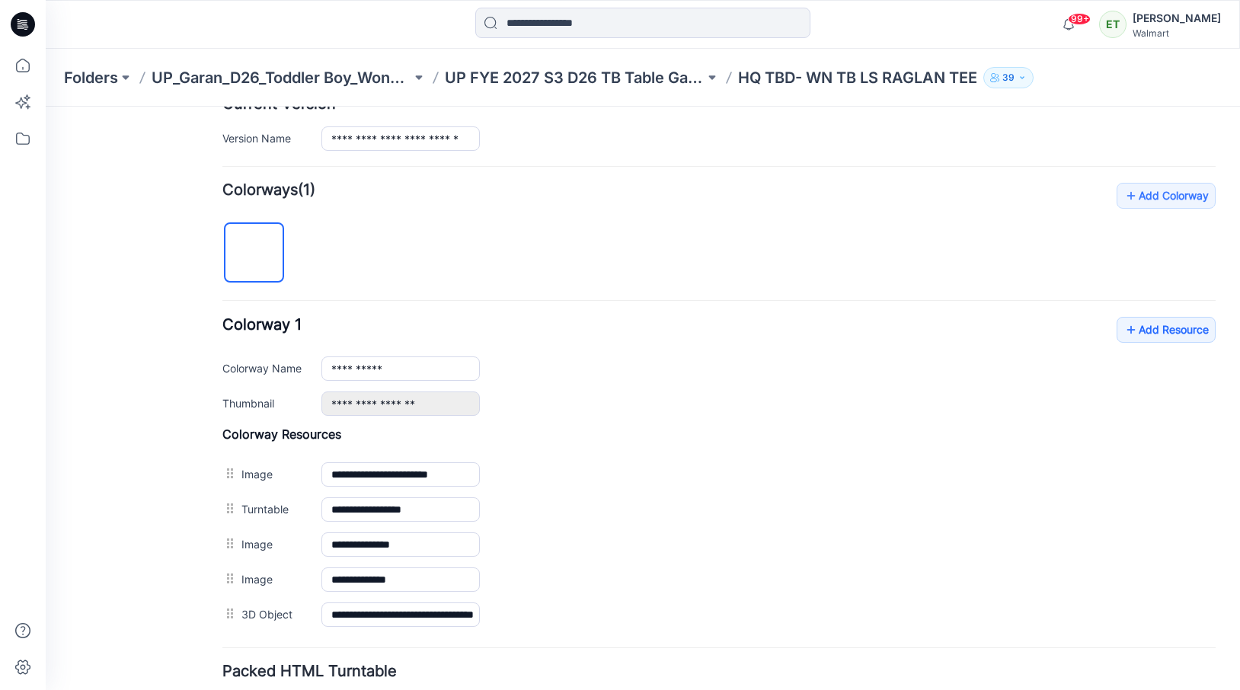
scroll to position [423, 0]
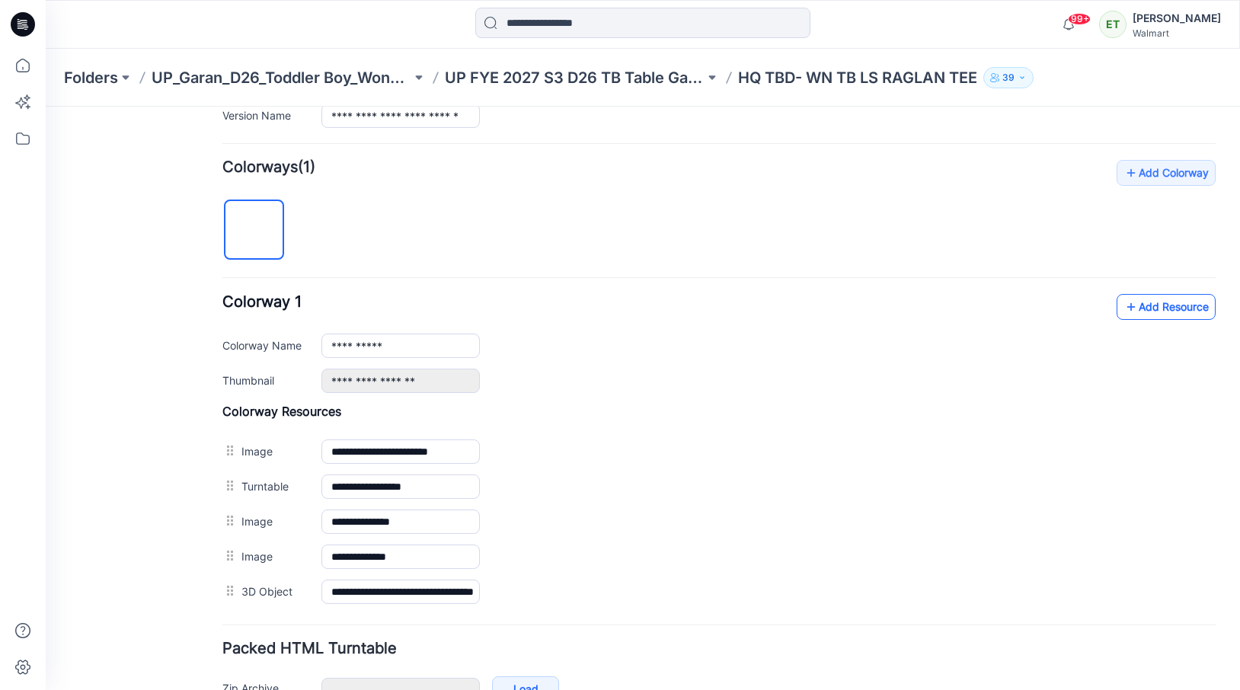
click at [1133, 305] on icon at bounding box center [1130, 307] width 15 height 24
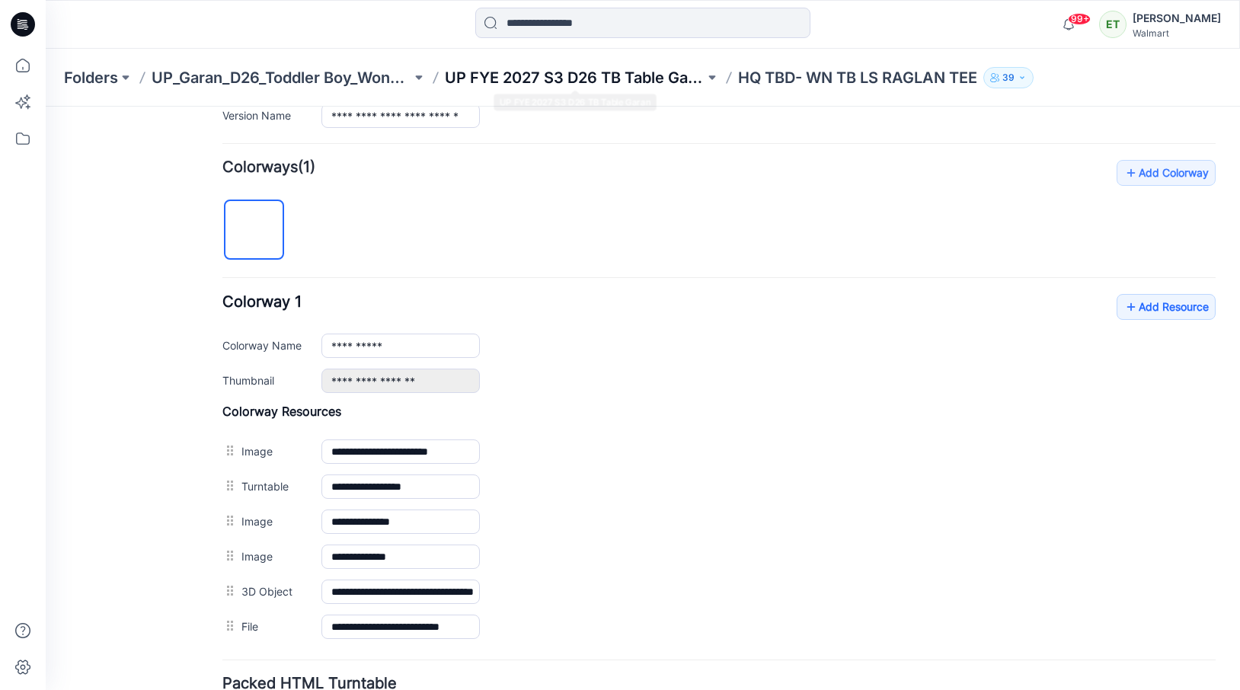
click at [586, 69] on p "UP FYE 2027 S3 D26 TB Table Garan" at bounding box center [575, 77] width 260 height 21
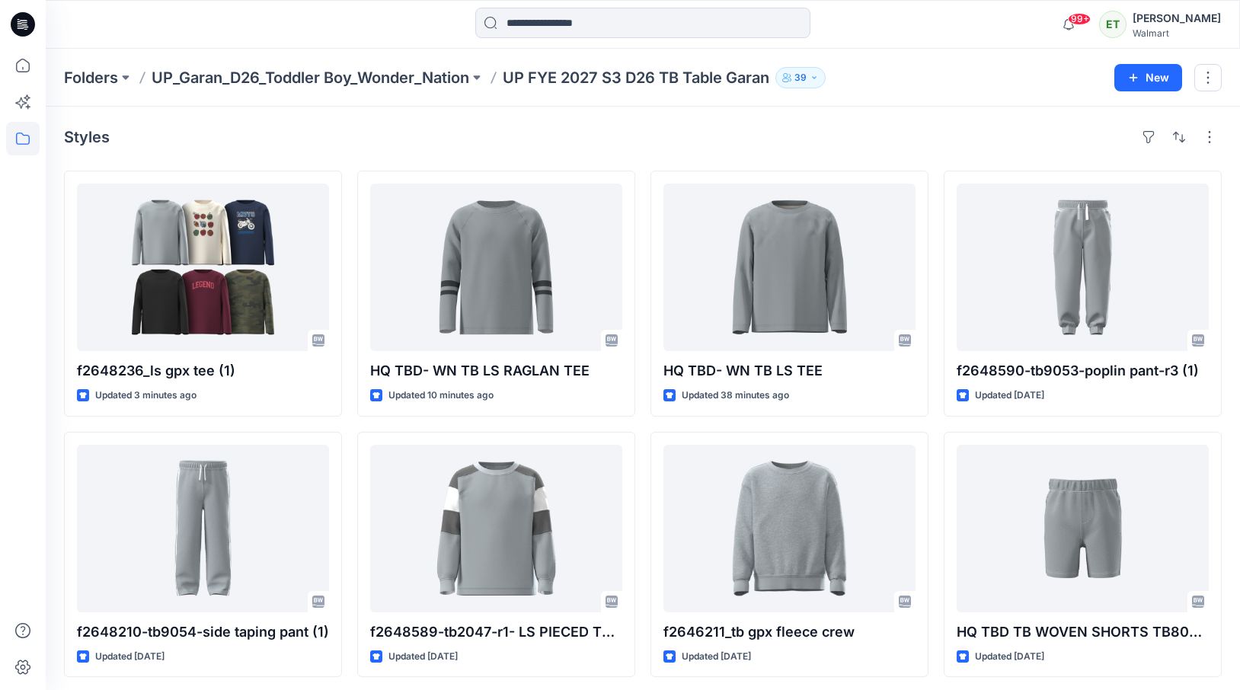
click at [174, 139] on div "Styles" at bounding box center [643, 137] width 1158 height 24
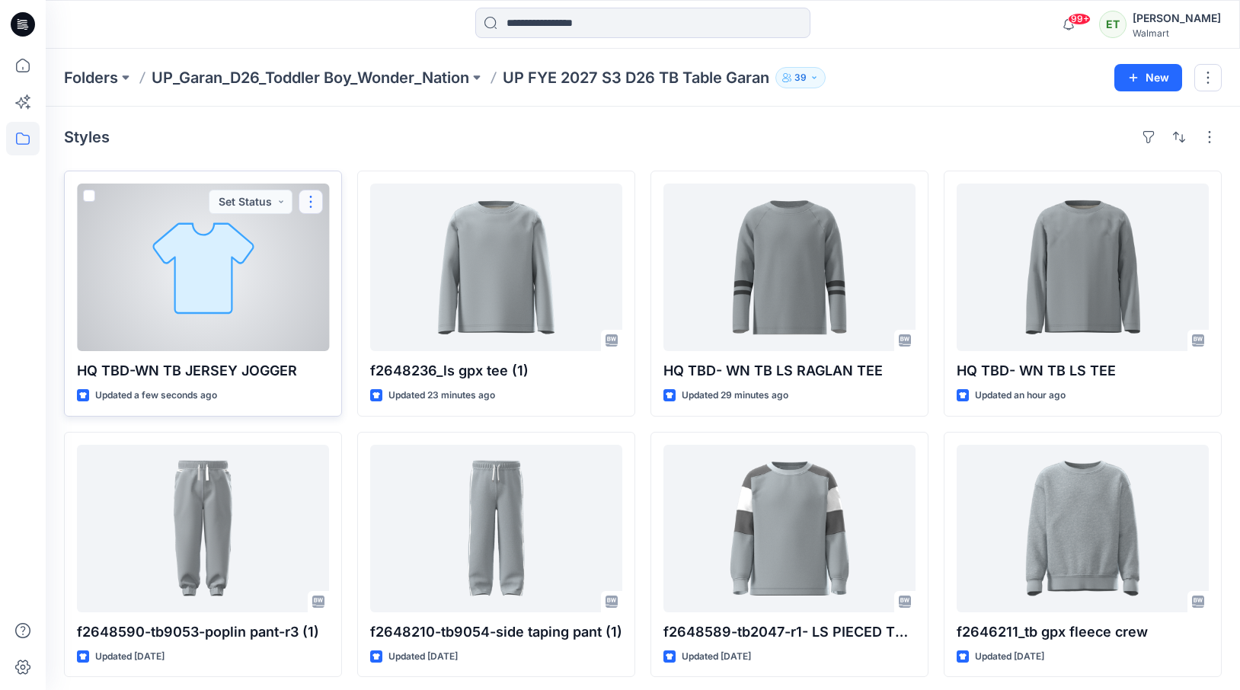
click at [308, 195] on button "button" at bounding box center [311, 202] width 24 height 24
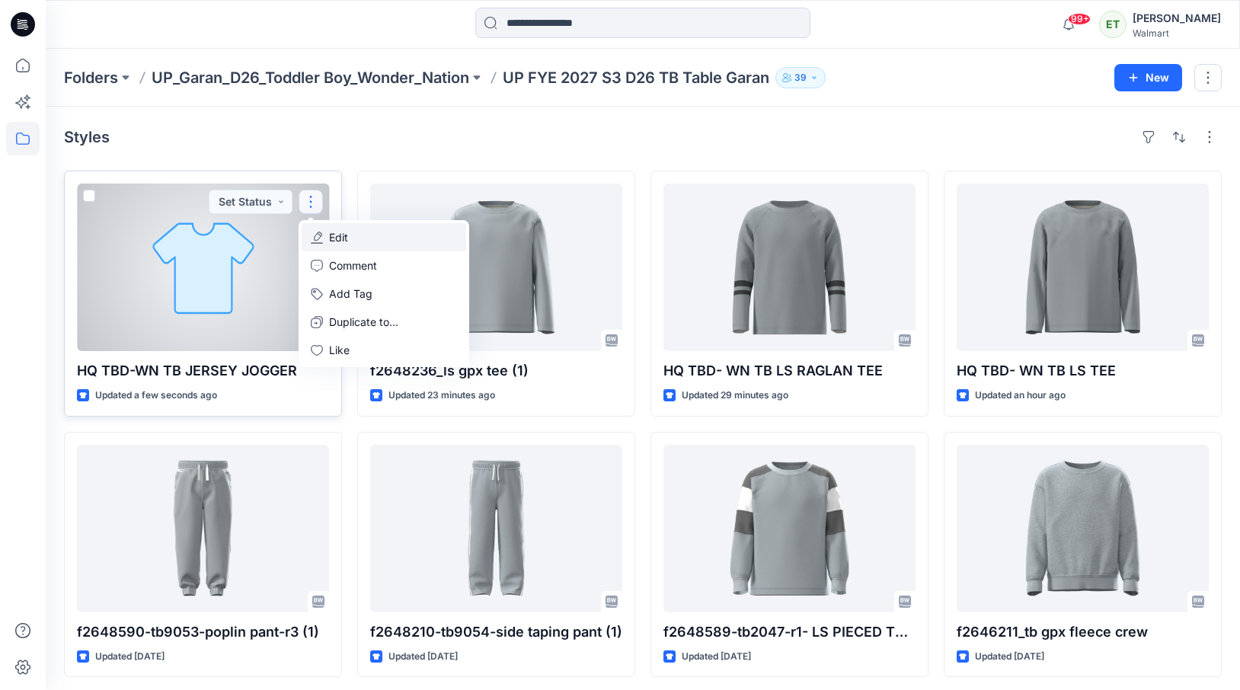
click at [350, 242] on button "Edit" at bounding box center [384, 237] width 165 height 28
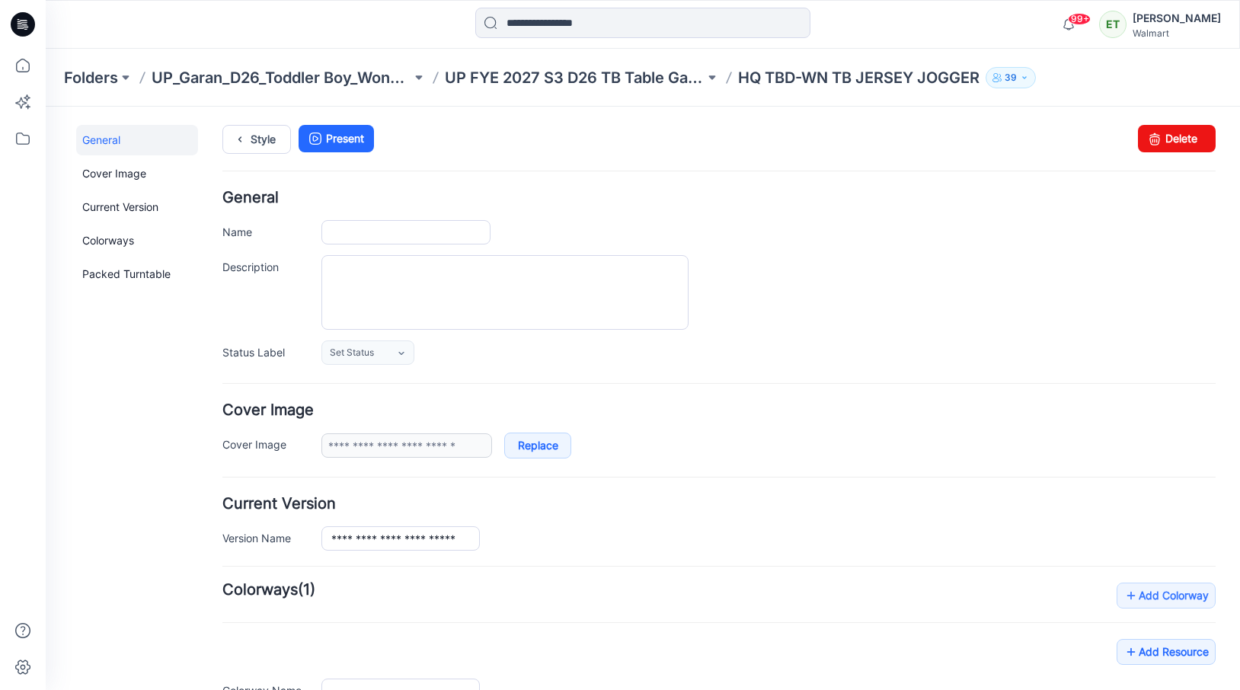
type input "**********"
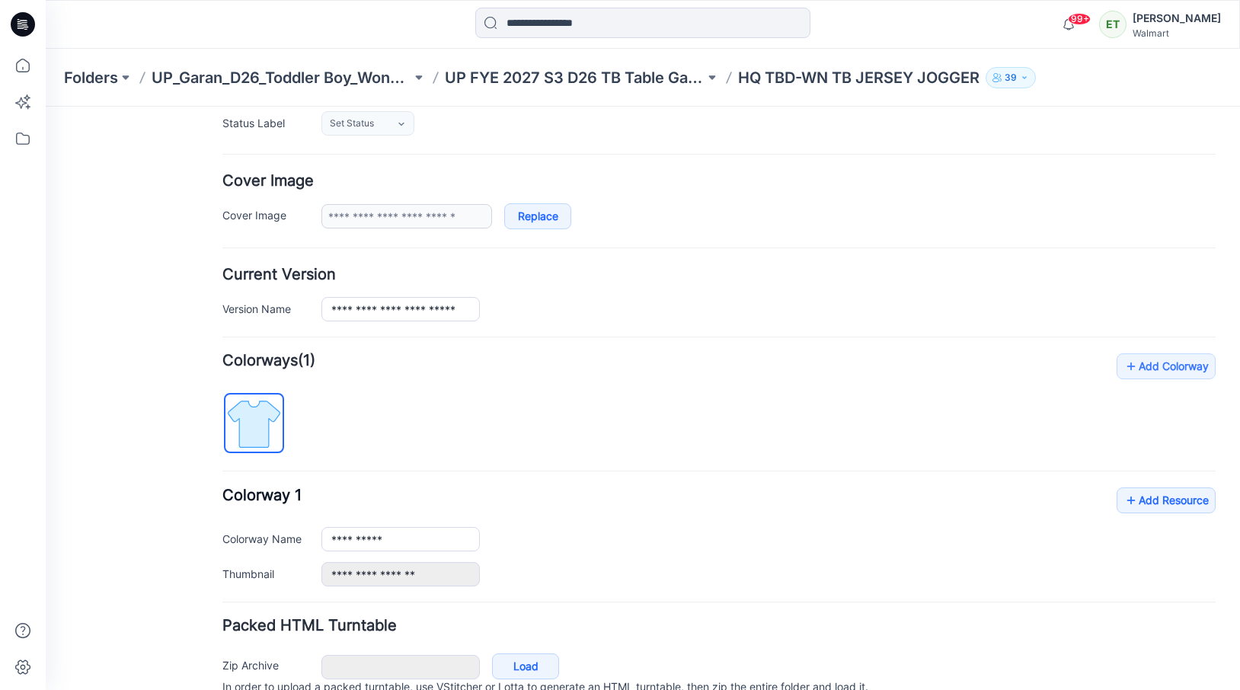
scroll to position [301, 0]
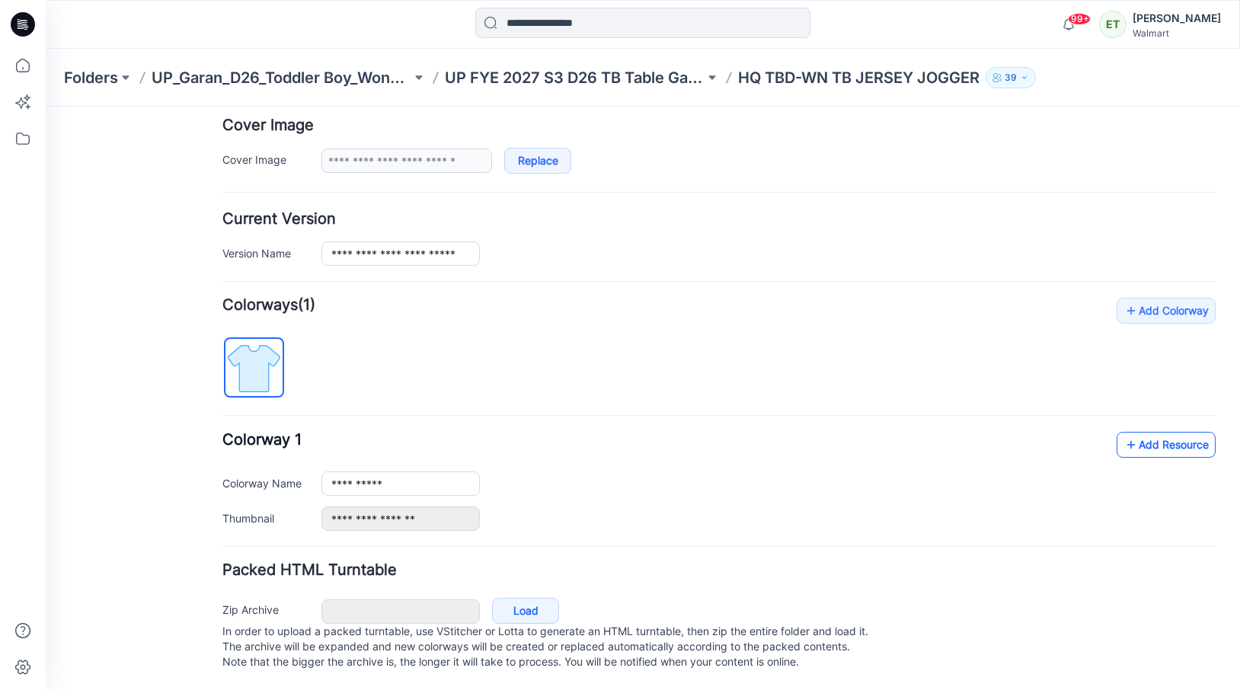
click at [1142, 432] on link "Add Resource" at bounding box center [1166, 445] width 99 height 26
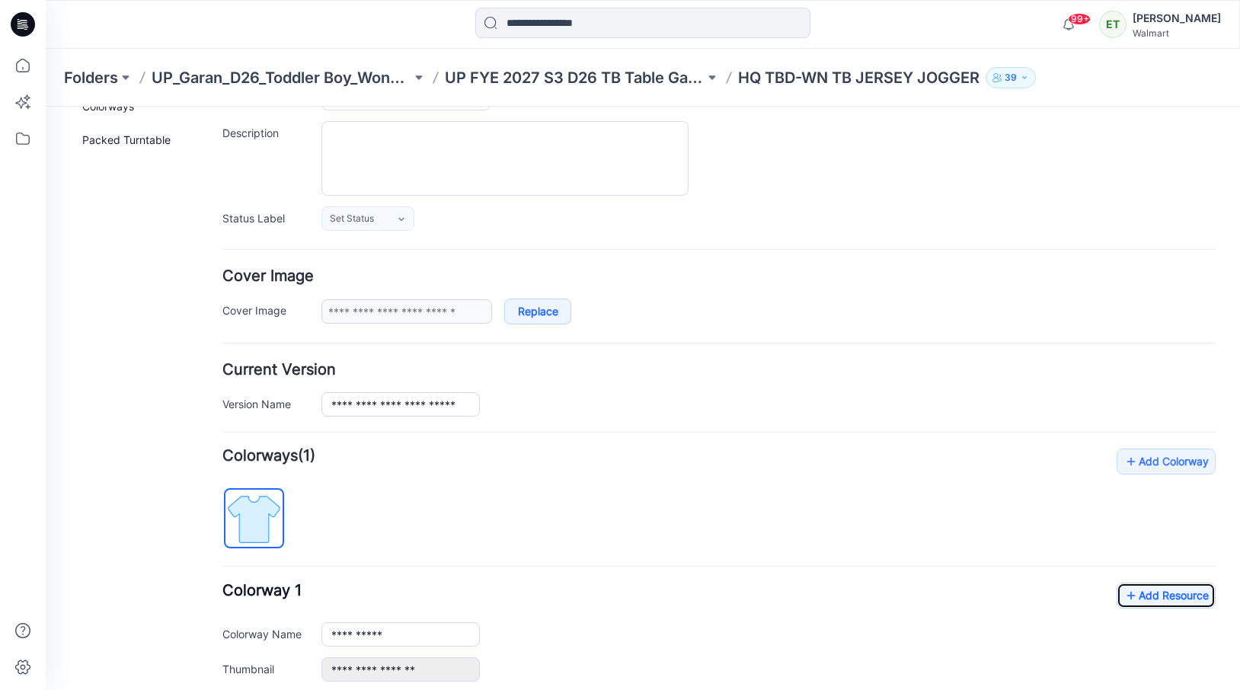
scroll to position [0, 0]
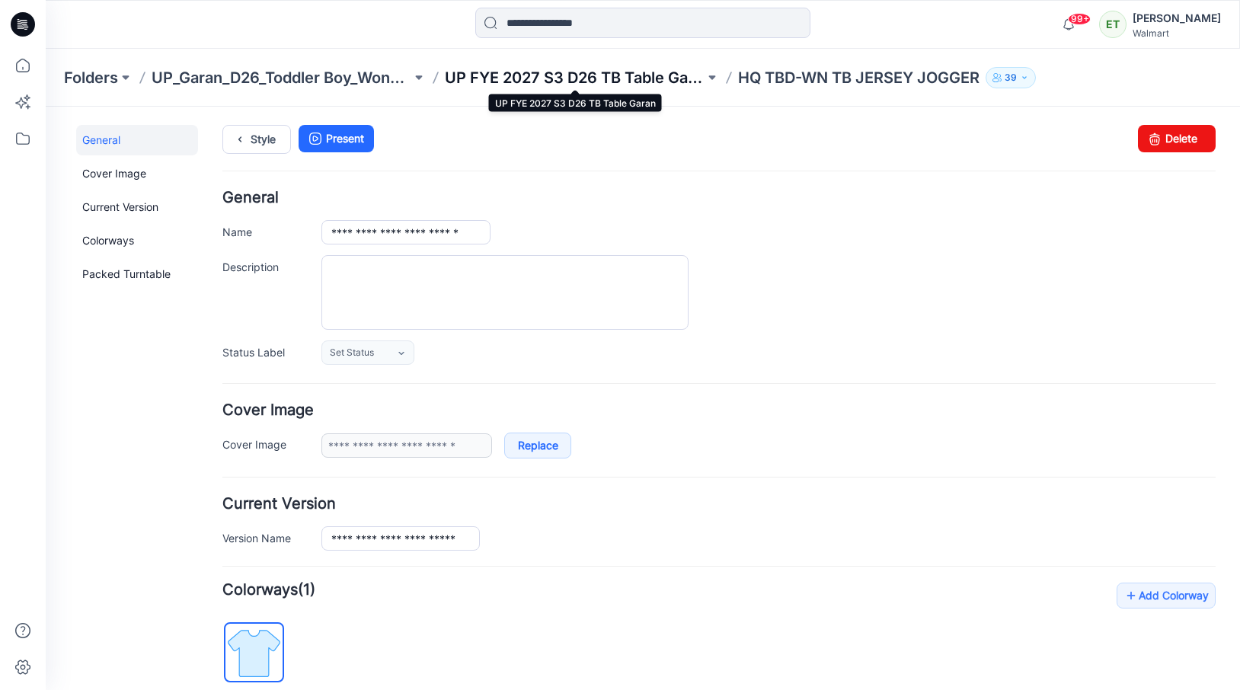
click at [614, 82] on p "UP FYE 2027 S3 D26 TB Table Garan" at bounding box center [575, 77] width 260 height 21
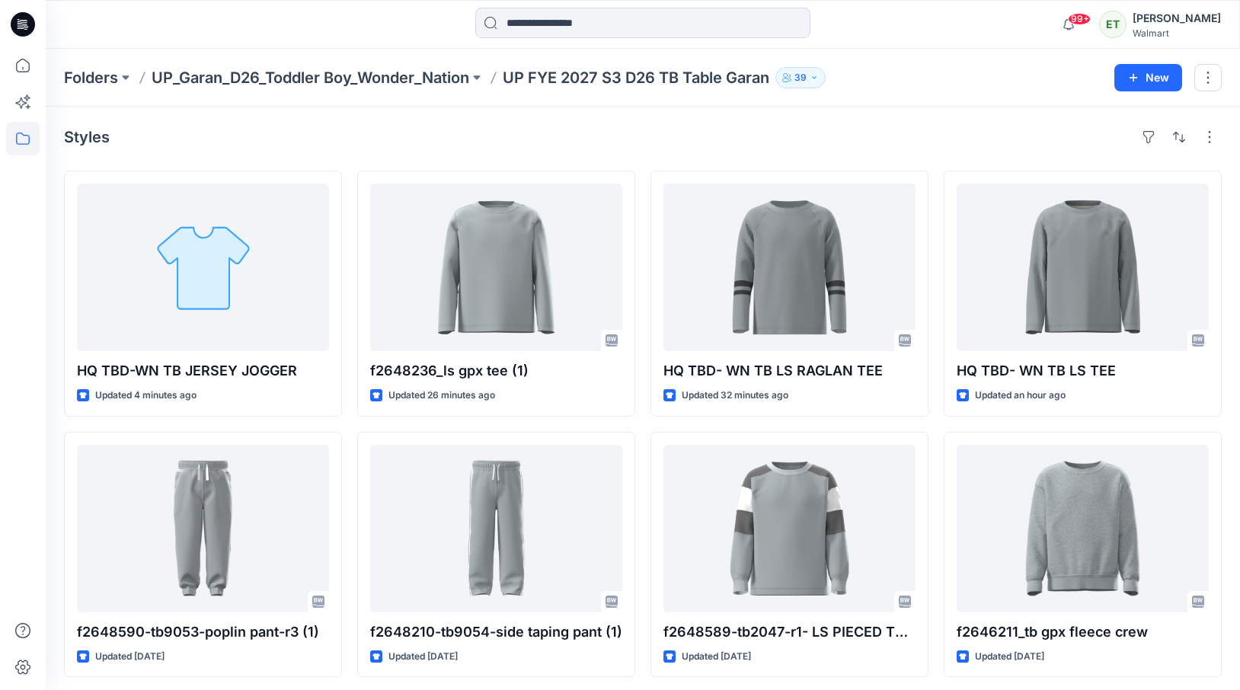
click at [614, 82] on p "UP FYE 2027 S3 D26 TB Table Garan" at bounding box center [636, 77] width 267 height 21
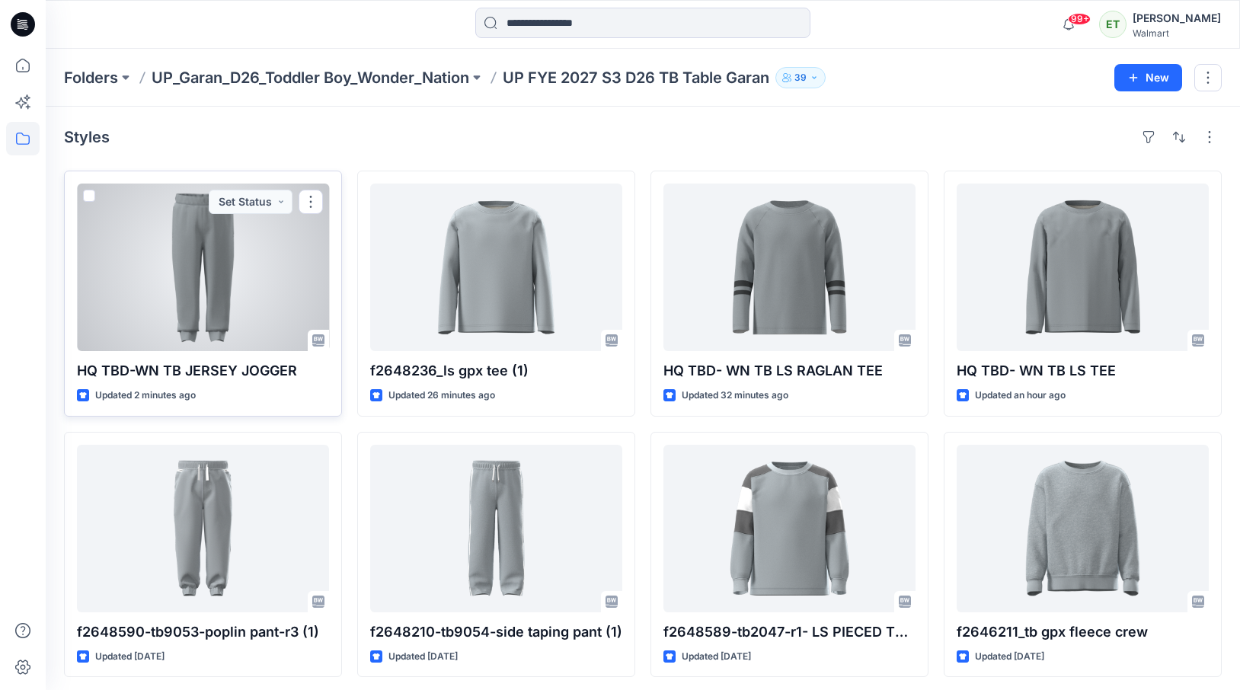
click at [222, 264] on div at bounding box center [203, 268] width 252 height 168
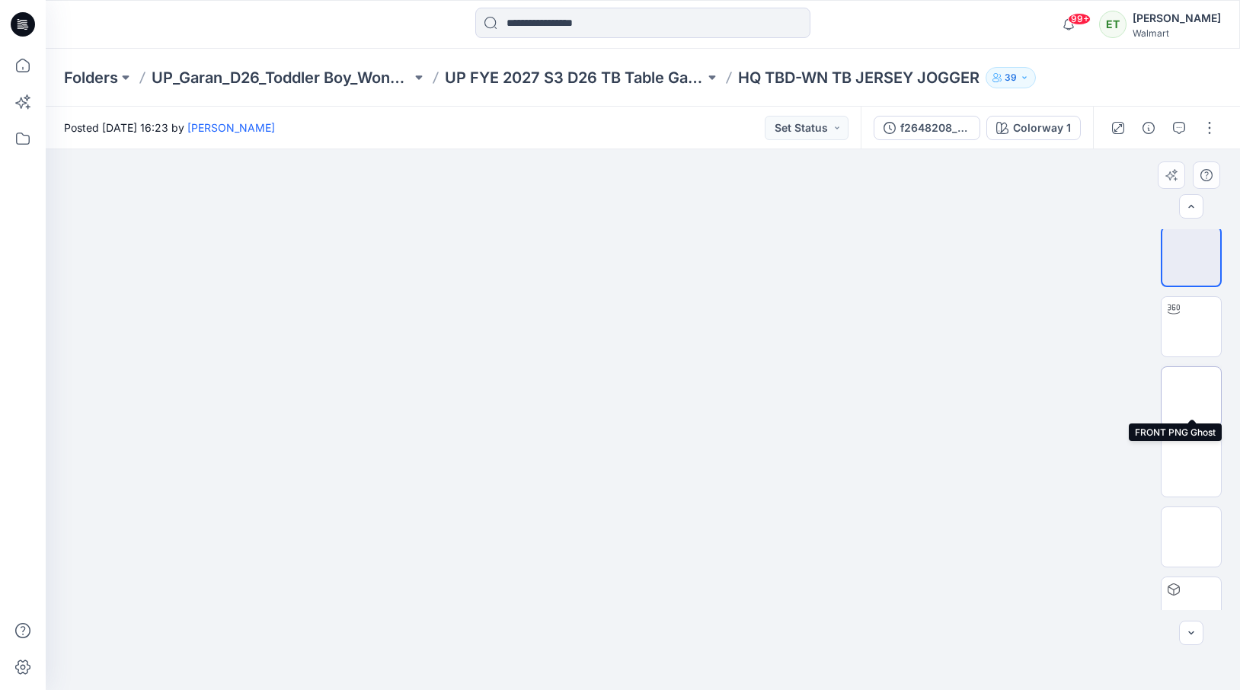
scroll to position [101, 0]
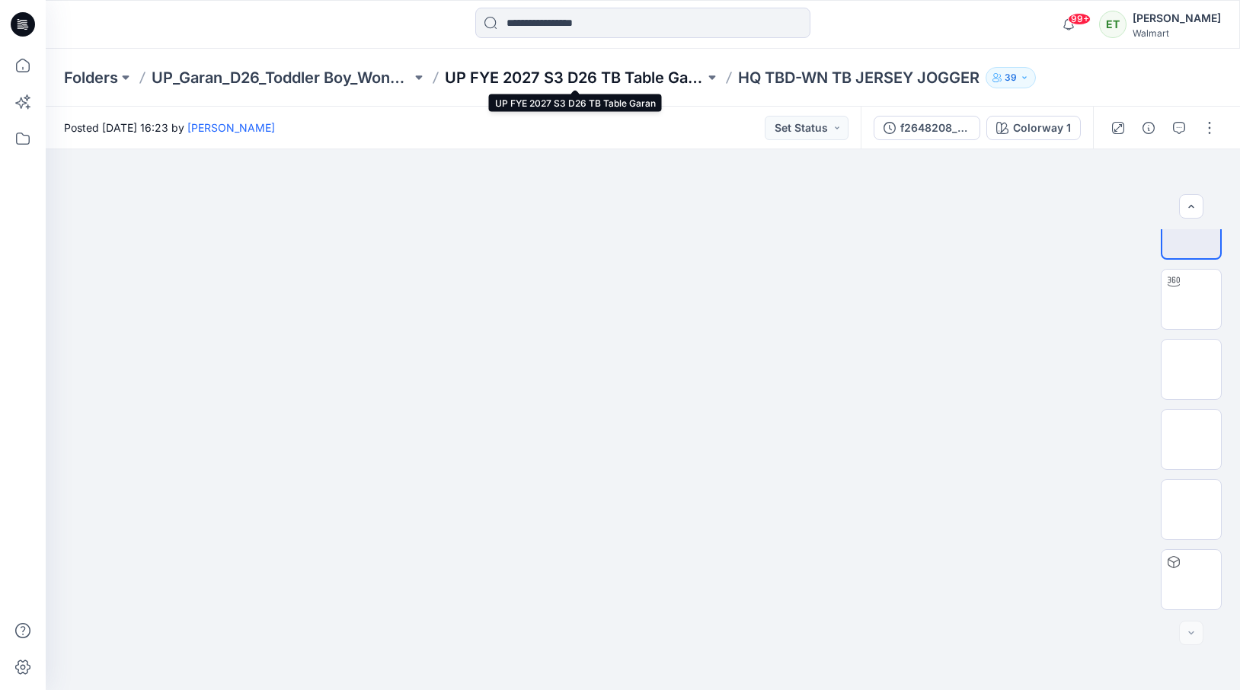
click at [550, 76] on p "UP FYE 2027 S3 D26 TB Table Garan" at bounding box center [575, 77] width 260 height 21
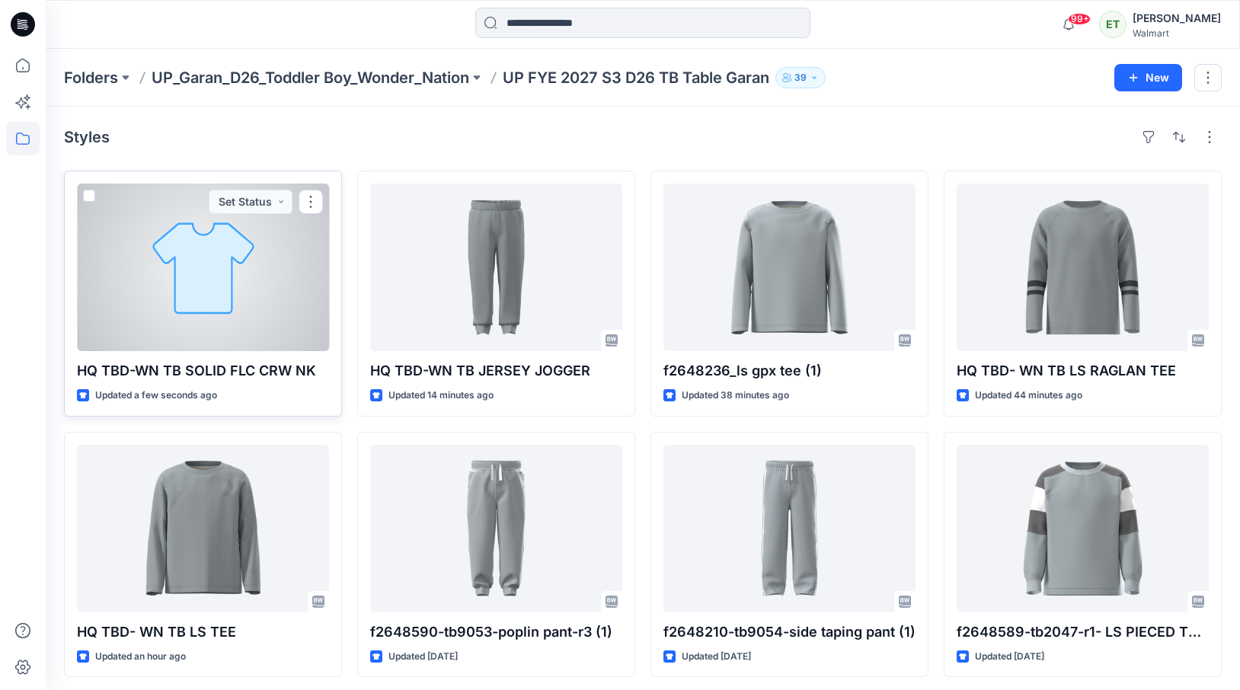
click at [193, 326] on div at bounding box center [203, 268] width 252 height 168
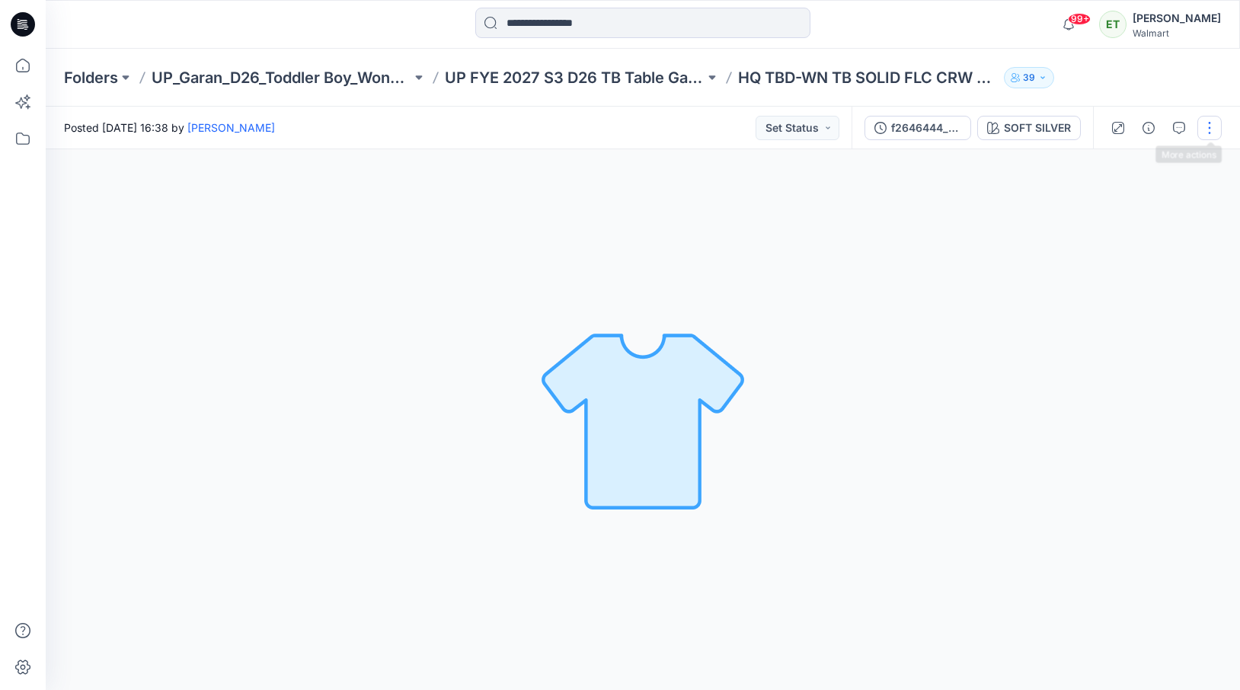
click at [1205, 131] on button "button" at bounding box center [1209, 128] width 24 height 24
click at [1167, 200] on button "Edit" at bounding box center [1145, 206] width 140 height 28
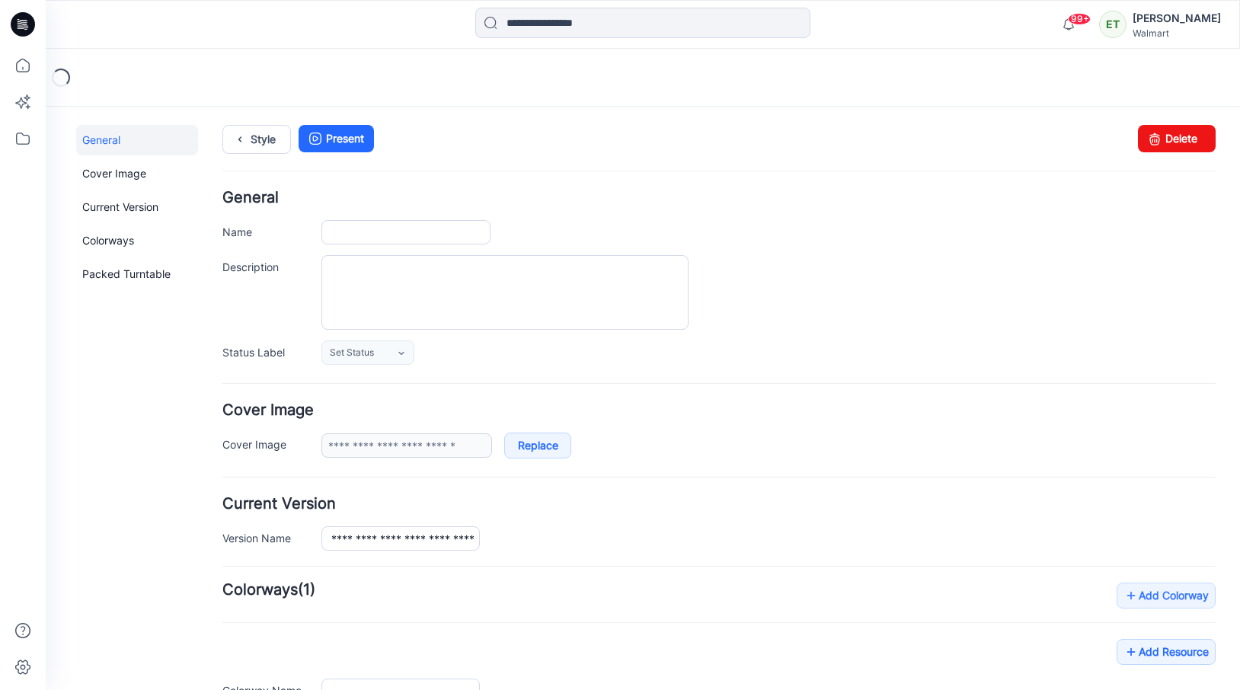
type input "**********"
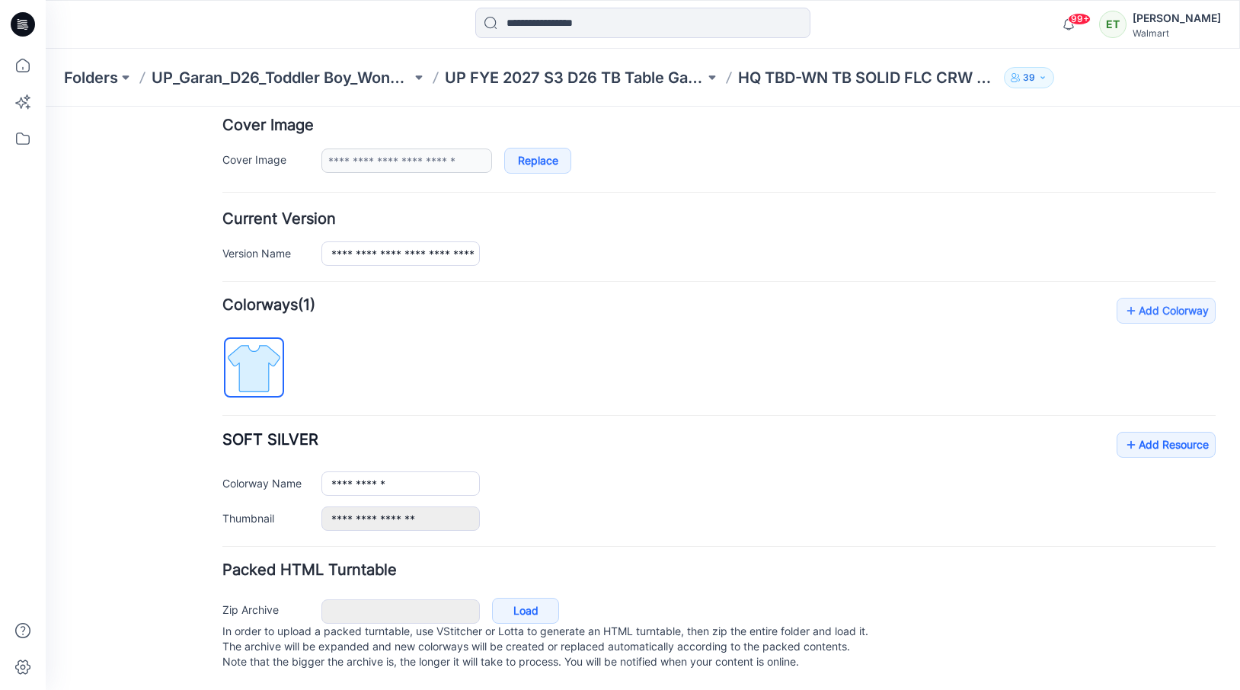
scroll to position [301, 0]
click at [1167, 432] on link "Add Resource" at bounding box center [1166, 445] width 99 height 26
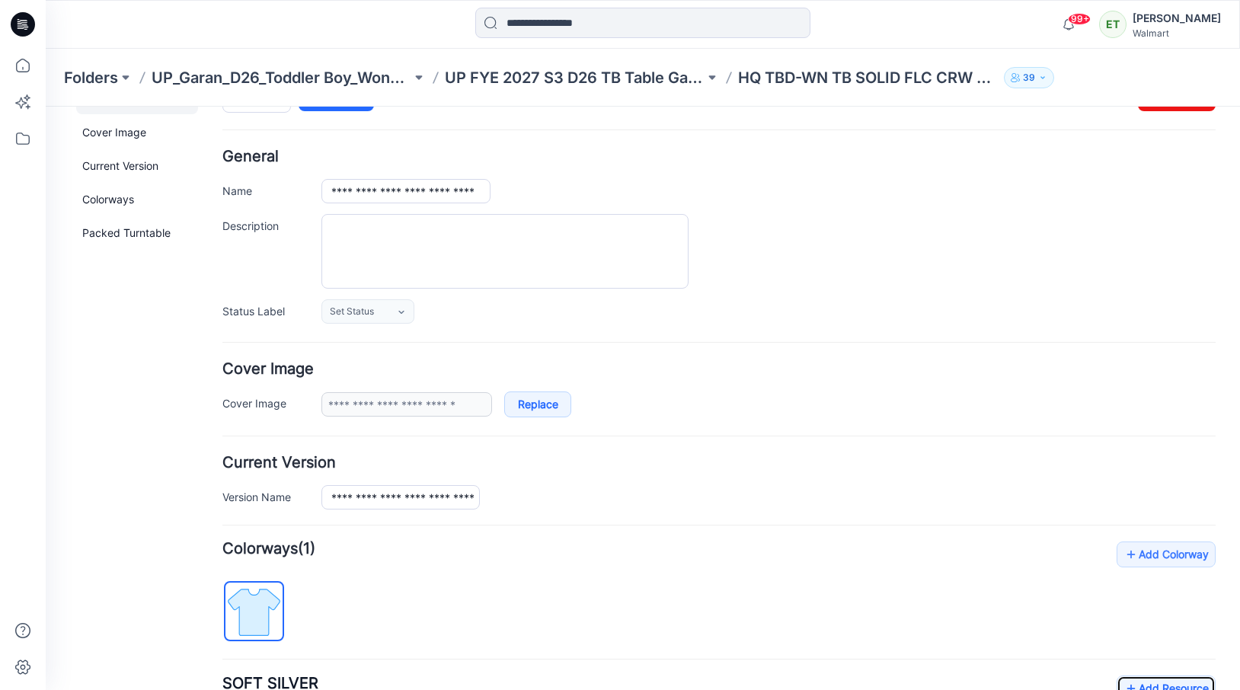
scroll to position [0, 0]
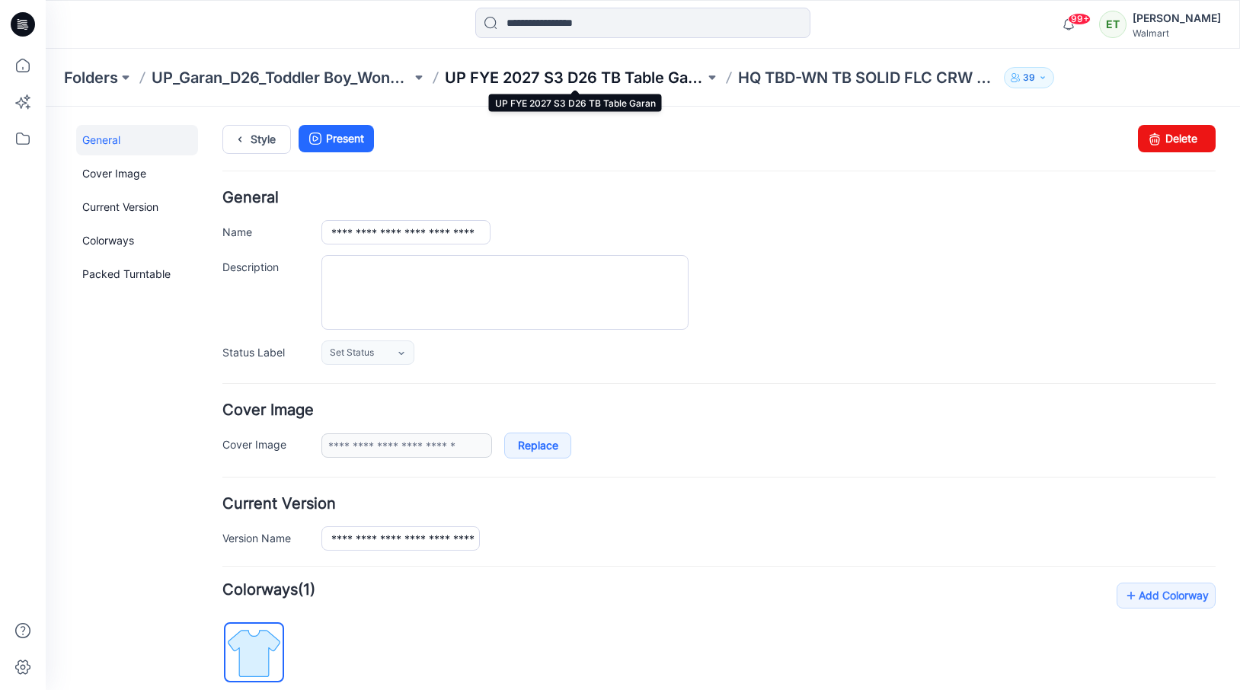
click at [619, 79] on p "UP FYE 2027 S3 D26 TB Table Garan" at bounding box center [575, 77] width 260 height 21
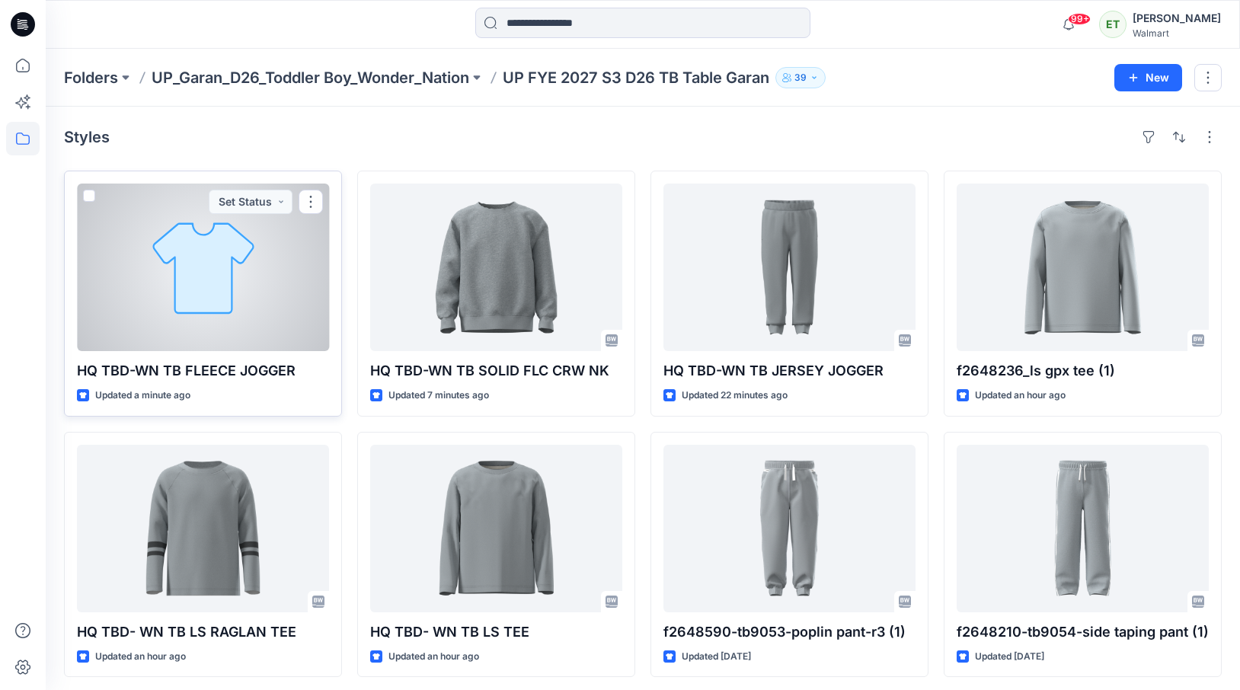
click at [238, 338] on div at bounding box center [203, 268] width 252 height 168
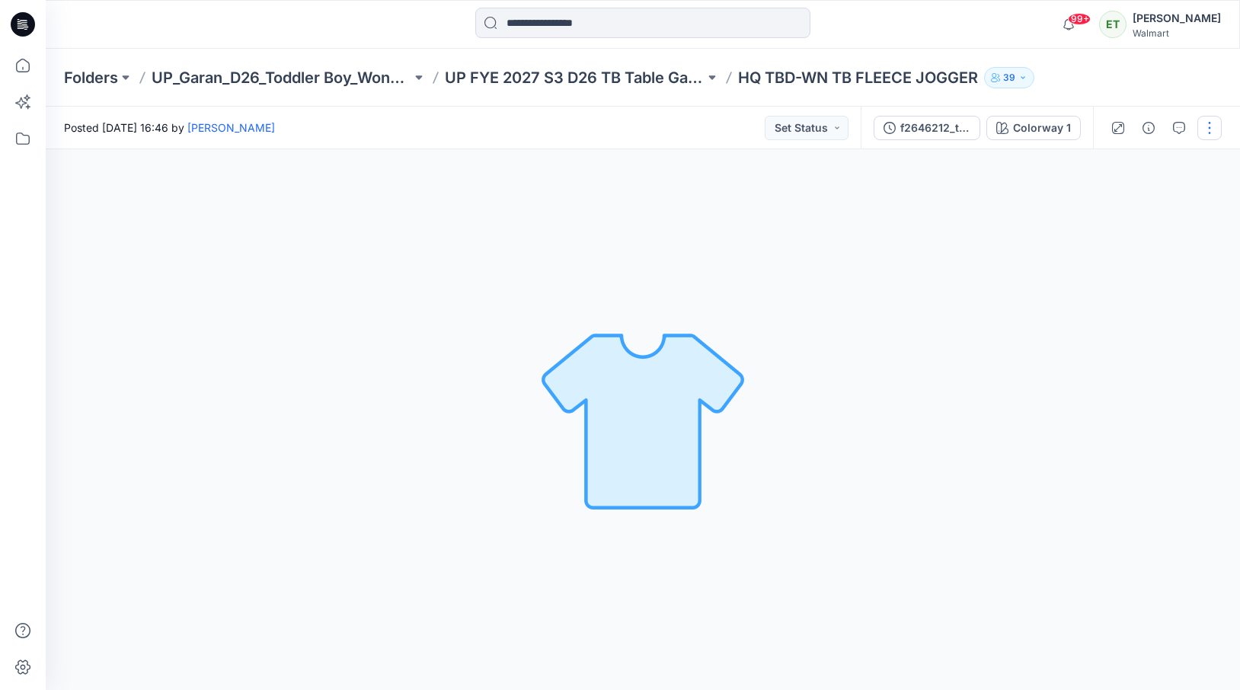
click at [1217, 134] on button "button" at bounding box center [1209, 128] width 24 height 24
click at [1152, 193] on button "Edit" at bounding box center [1145, 206] width 140 height 28
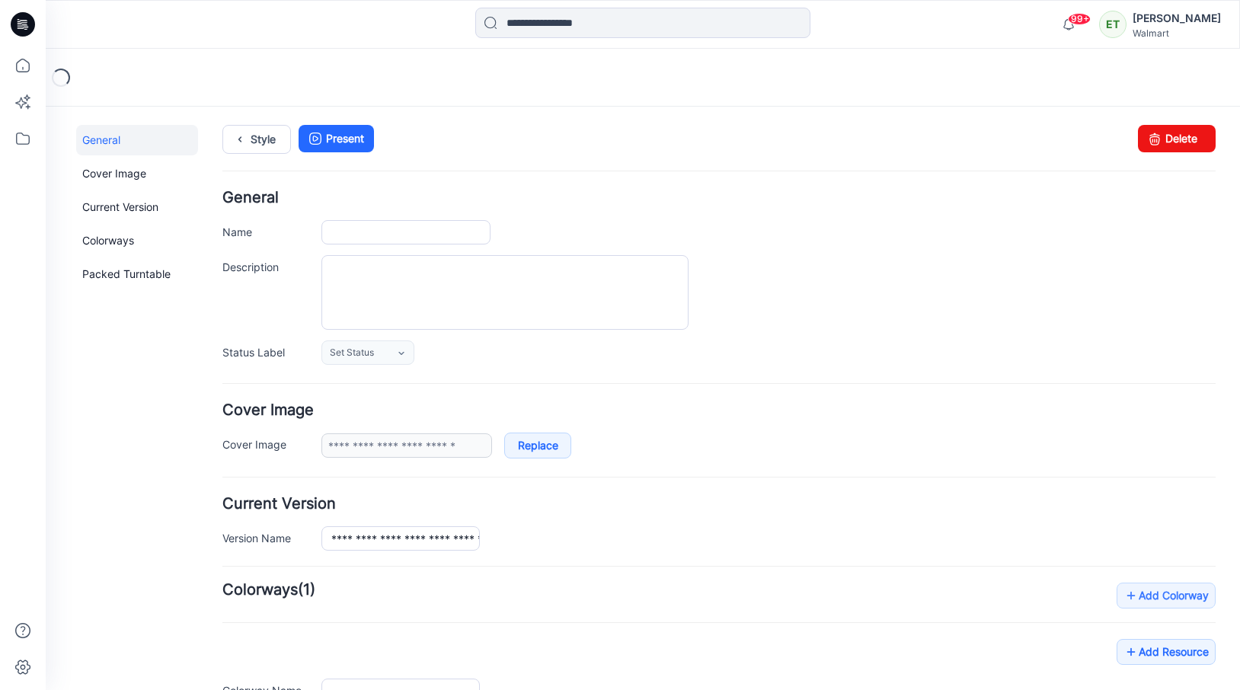
type input "**********"
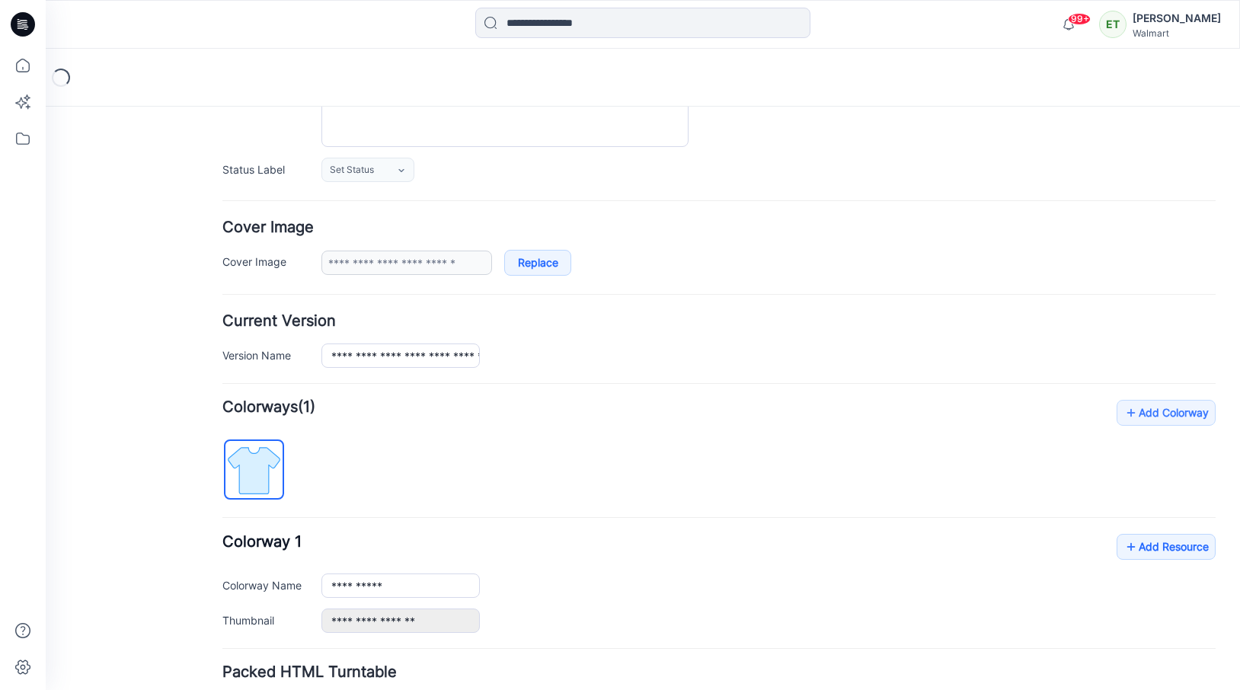
scroll to position [301, 0]
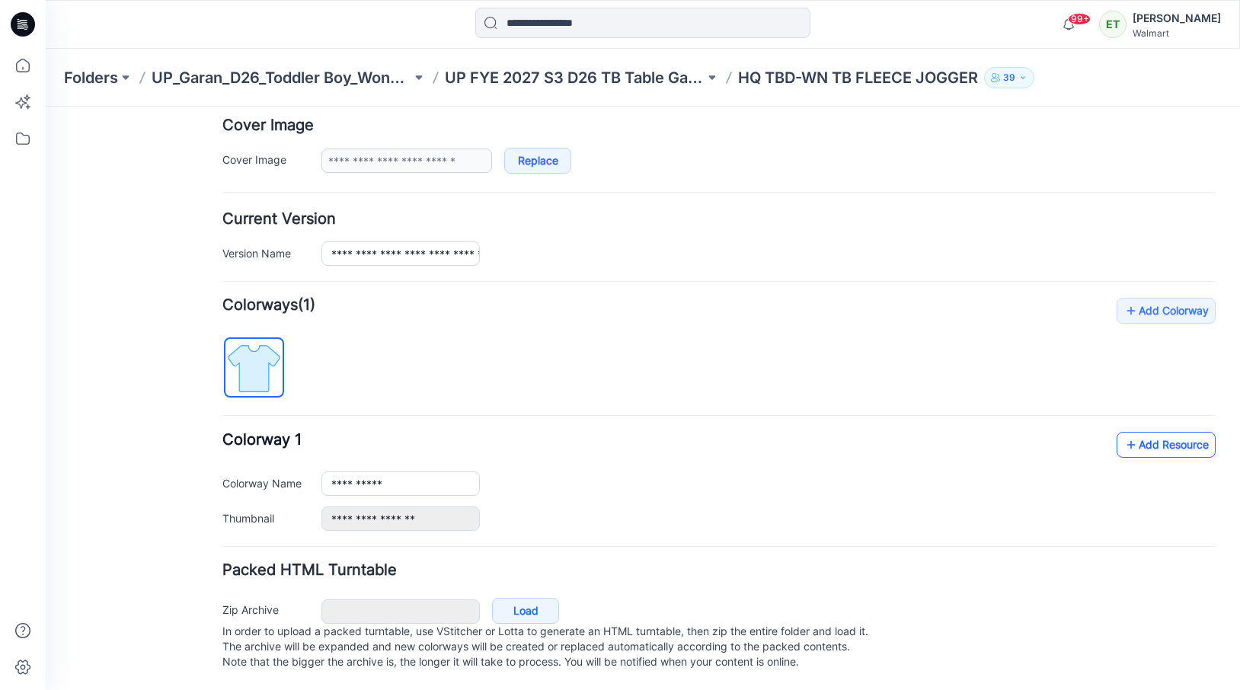
click at [1185, 433] on link "Add Resource" at bounding box center [1166, 445] width 99 height 26
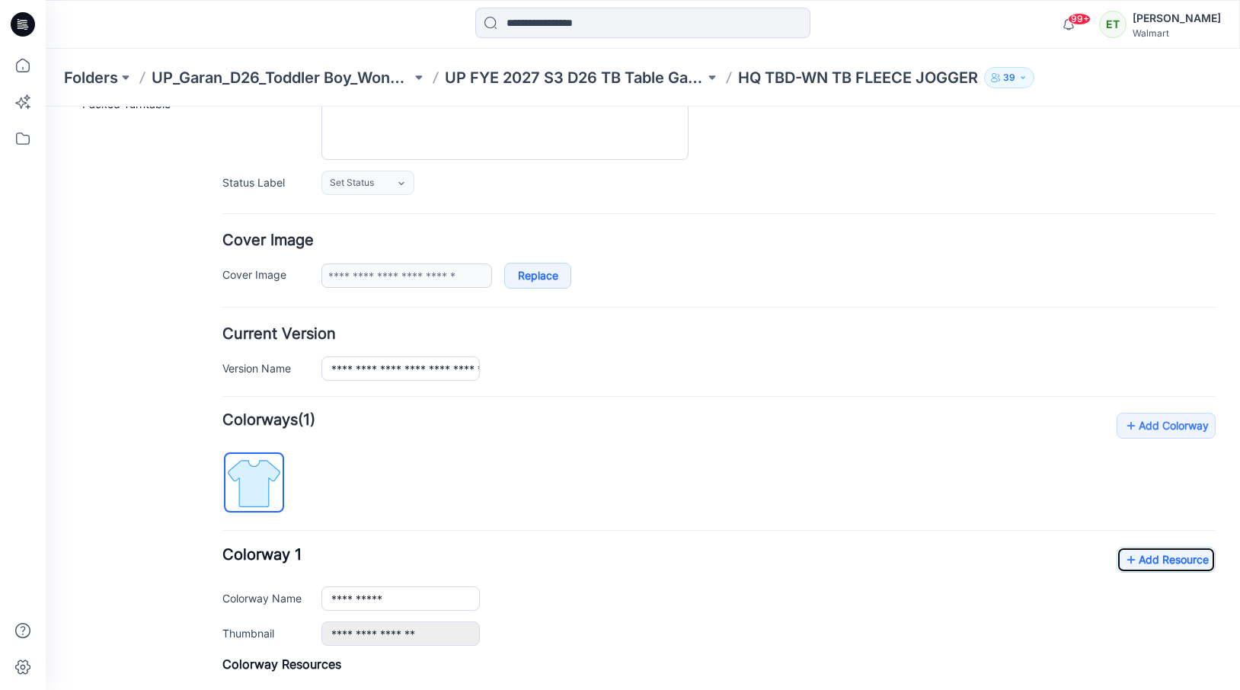
scroll to position [22, 0]
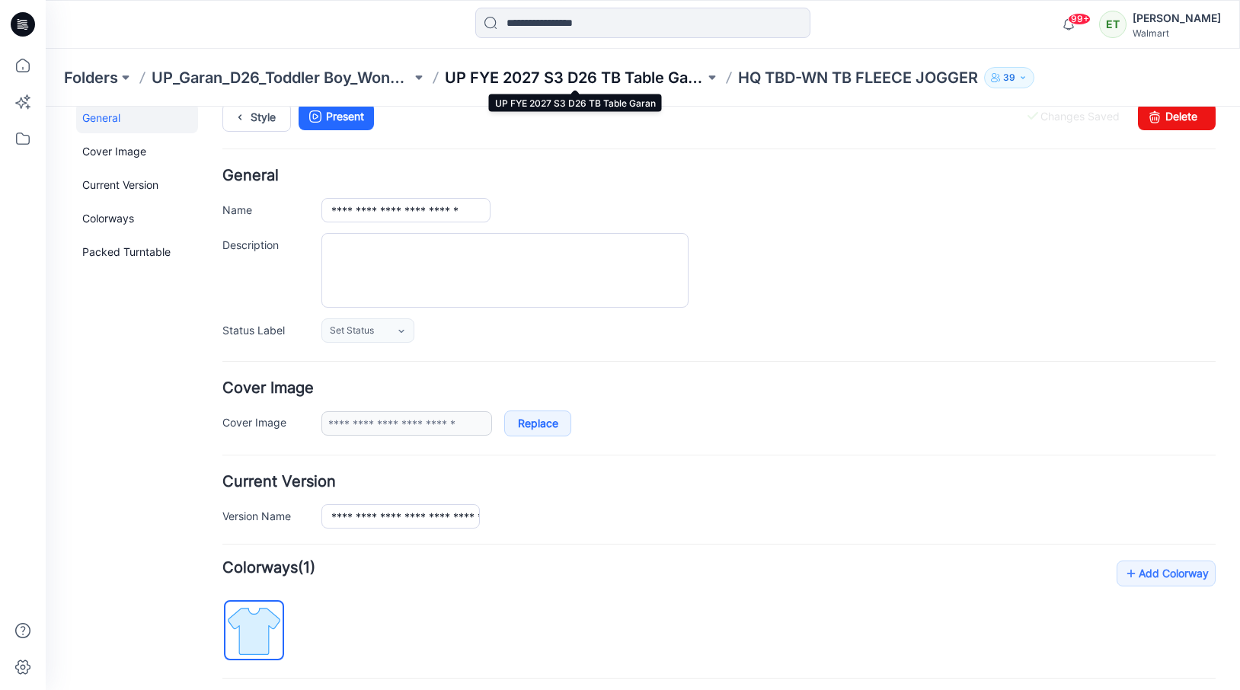
click at [622, 87] on p "UP FYE 2027 S3 D26 TB Table Garan" at bounding box center [575, 77] width 260 height 21
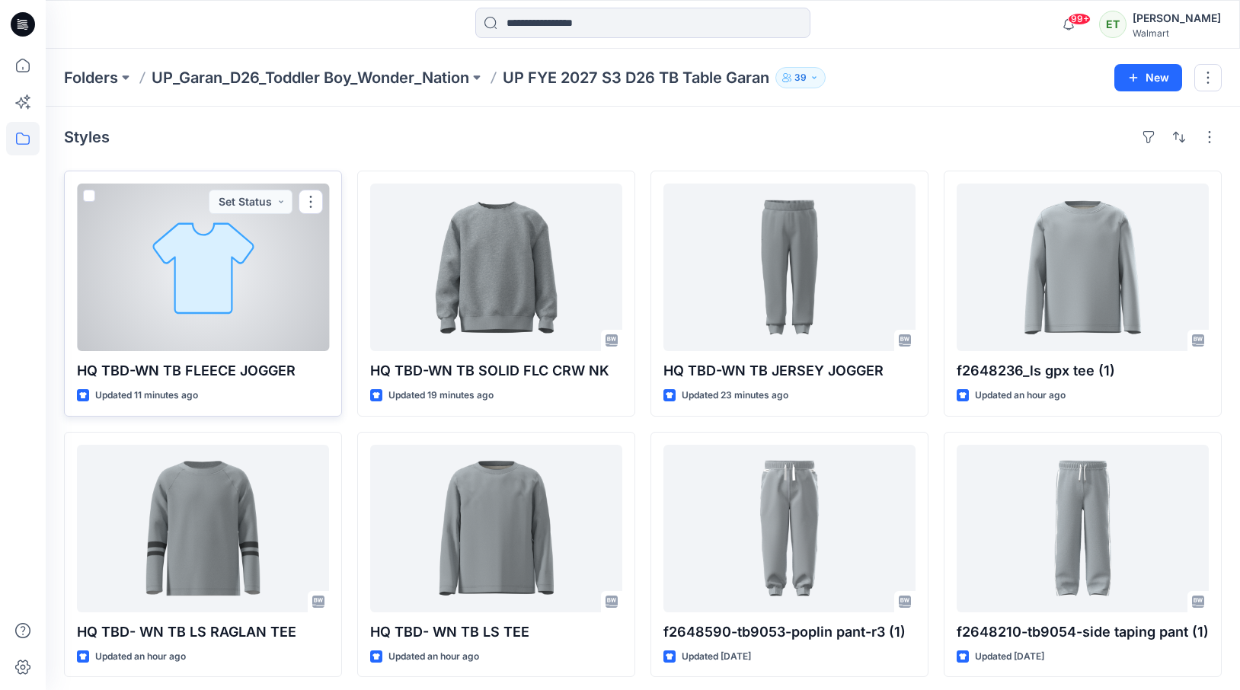
click at [228, 274] on div at bounding box center [203, 268] width 252 height 168
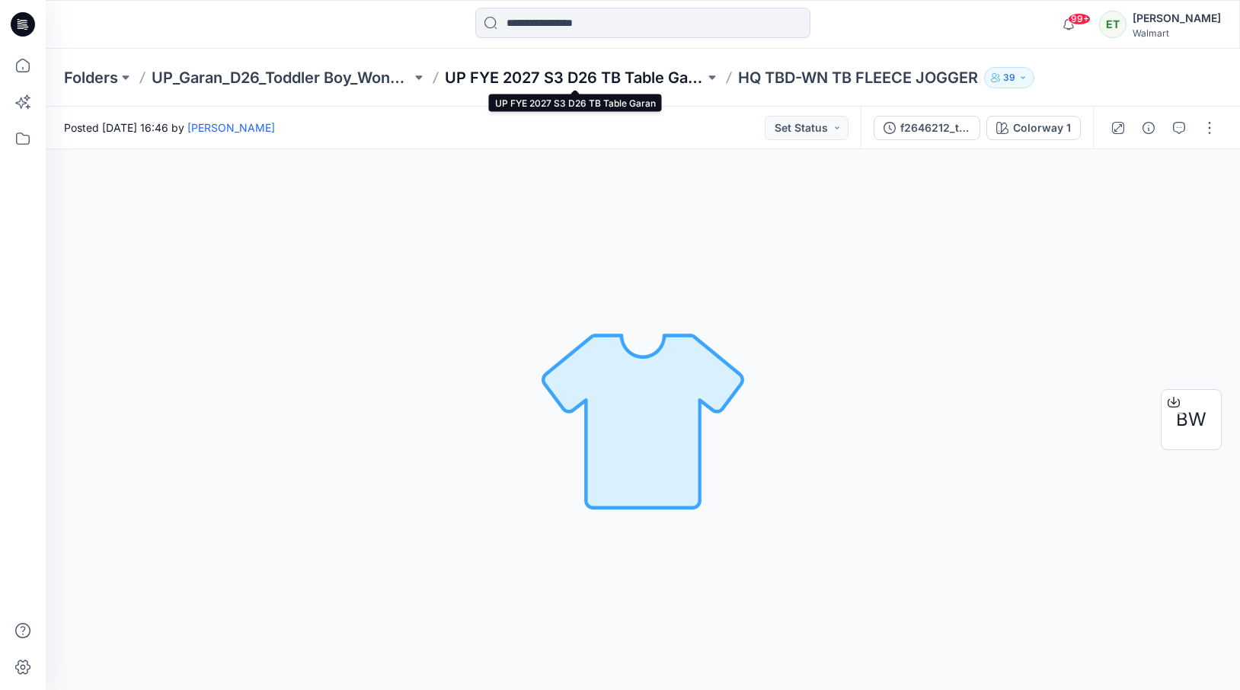
click at [561, 80] on p "UP FYE 2027 S3 D26 TB Table Garan" at bounding box center [575, 77] width 260 height 21
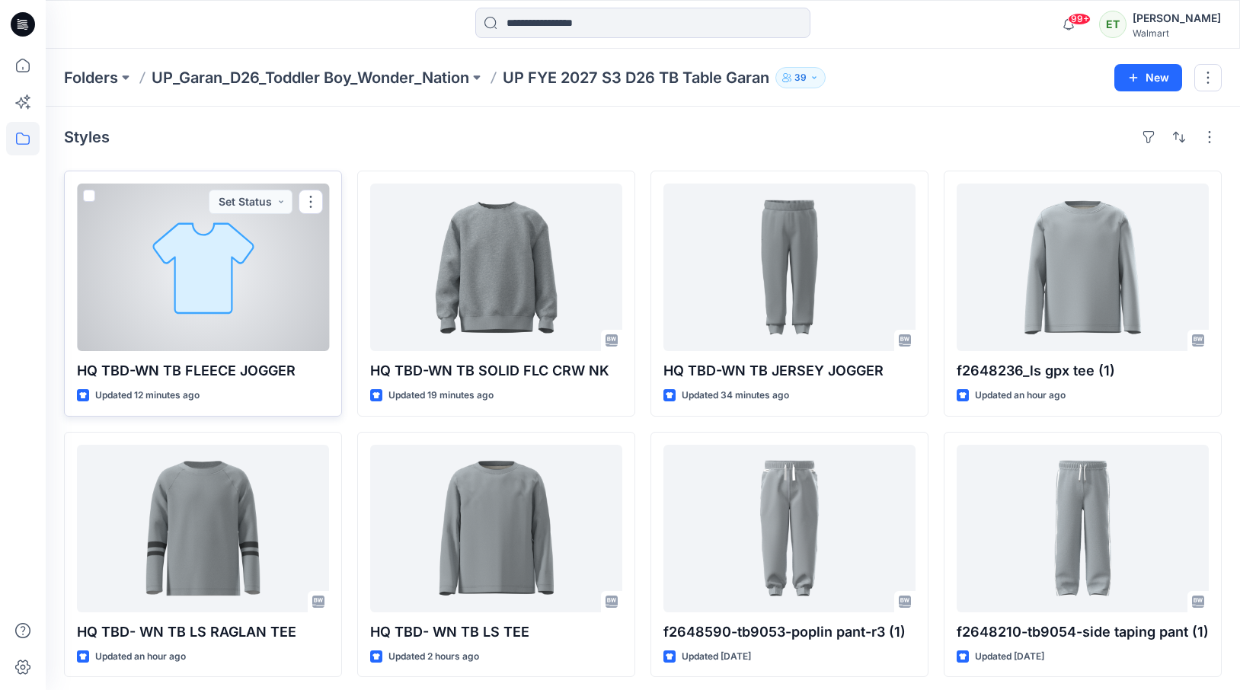
click at [232, 275] on div at bounding box center [203, 268] width 252 height 168
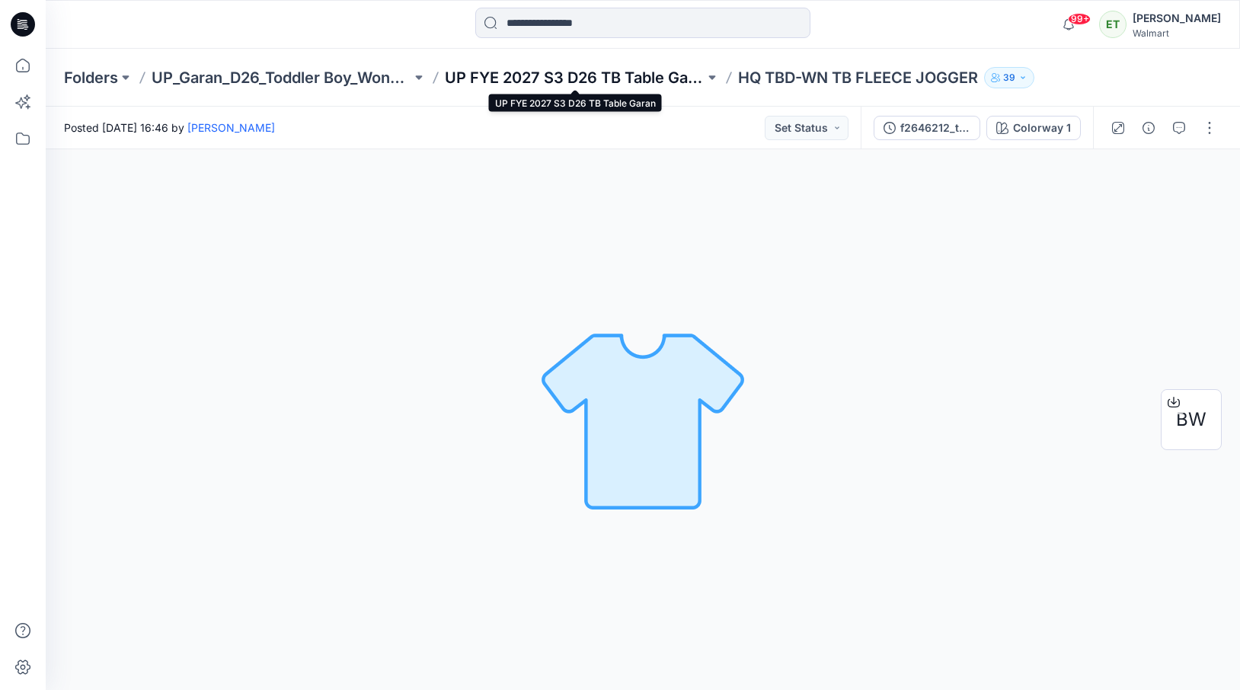
click at [660, 71] on p "UP FYE 2027 S3 D26 TB Table Garan" at bounding box center [575, 77] width 260 height 21
